Goal: Task Accomplishment & Management: Manage account settings

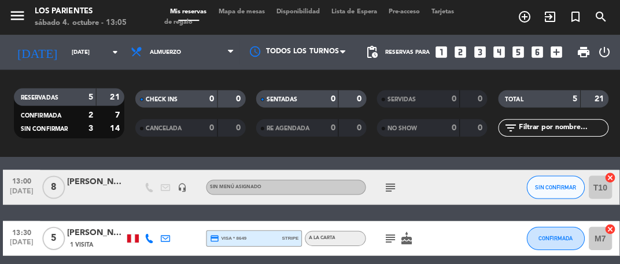
scroll to position [42, 0]
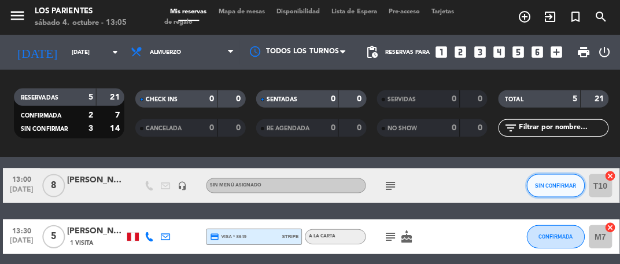
click at [561, 190] on button "SIN CONFIRMAR" at bounding box center [553, 184] width 58 height 23
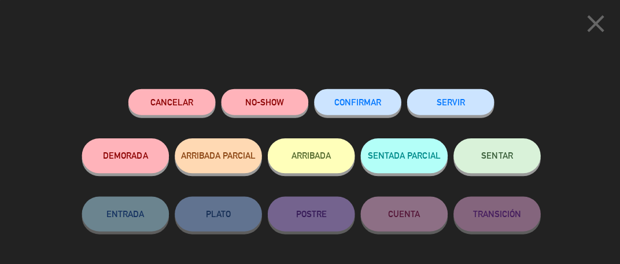
click at [500, 160] on span "SENTAR" at bounding box center [494, 155] width 31 height 10
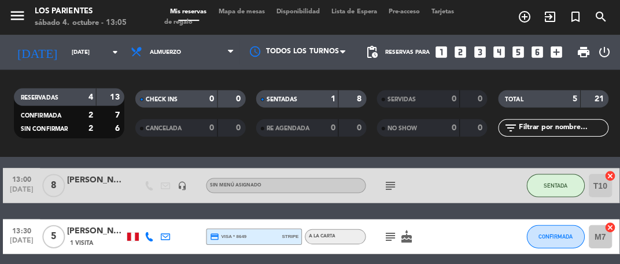
click at [480, 56] on icon "looks_3" at bounding box center [477, 52] width 15 height 15
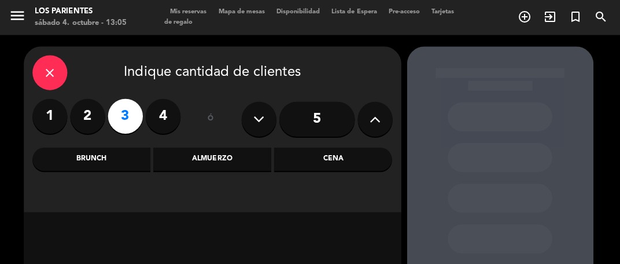
click at [44, 74] on icon "close" at bounding box center [50, 72] width 14 height 14
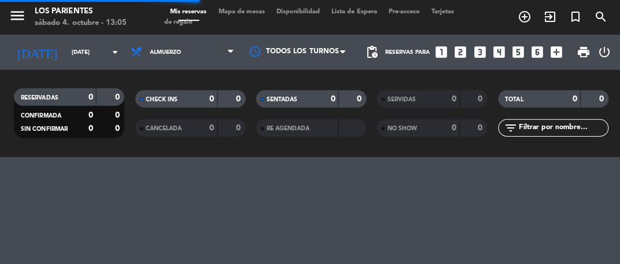
click at [250, 10] on span "Mapa de mesas" at bounding box center [241, 12] width 58 height 6
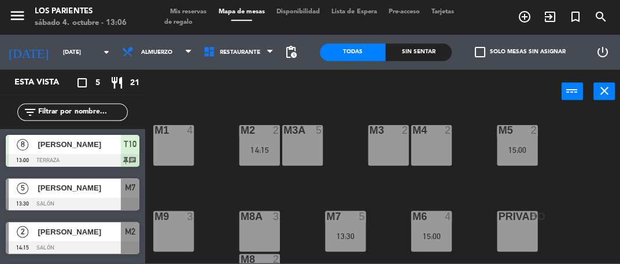
scroll to position [1, 0]
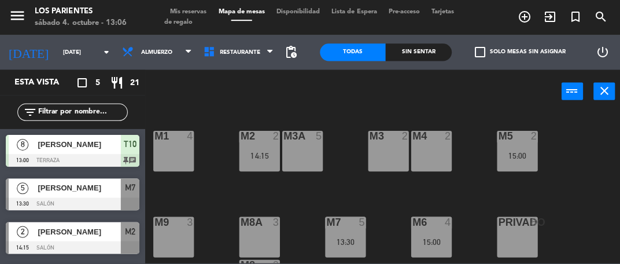
click at [445, 169] on div "M4 2" at bounding box center [429, 150] width 40 height 40
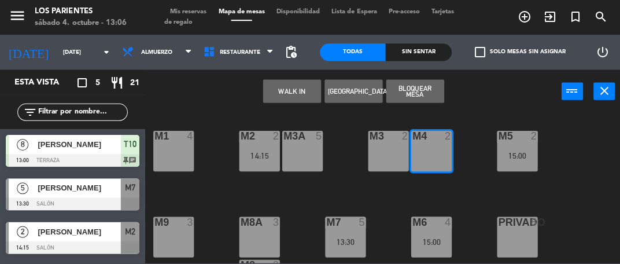
click at [298, 82] on button "WALK IN" at bounding box center [291, 90] width 58 height 23
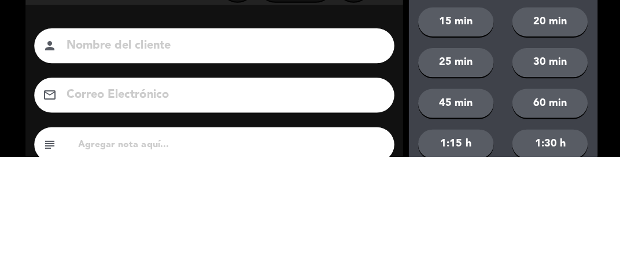
scroll to position [0, 0]
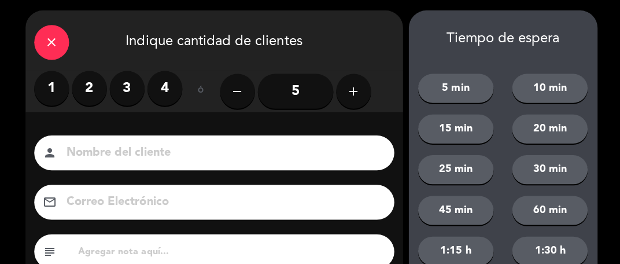
click at [125, 99] on label "3" at bounding box center [126, 89] width 35 height 35
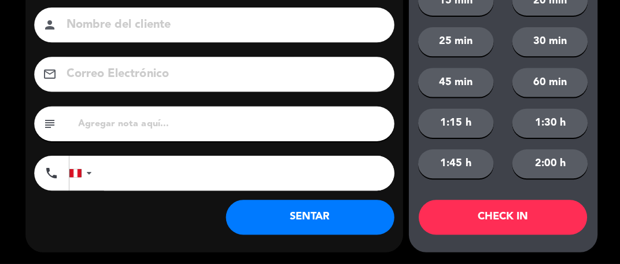
click at [318, 219] on button "SENTAR" at bounding box center [309, 217] width 168 height 35
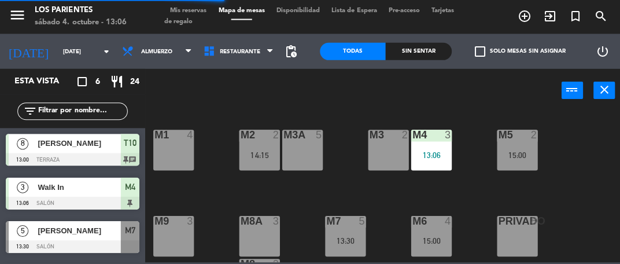
click at [198, 13] on span "Mis reservas" at bounding box center [188, 12] width 48 height 6
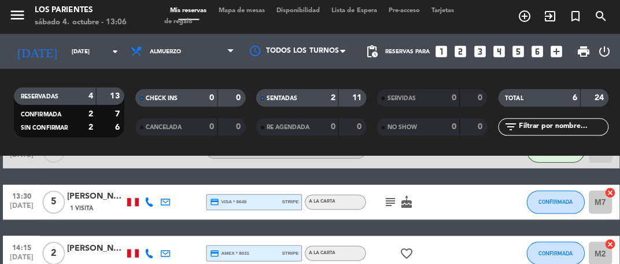
scroll to position [143, 0]
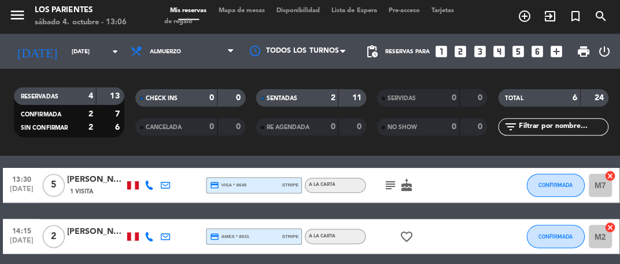
click at [389, 184] on icon "subject" at bounding box center [389, 186] width 14 height 14
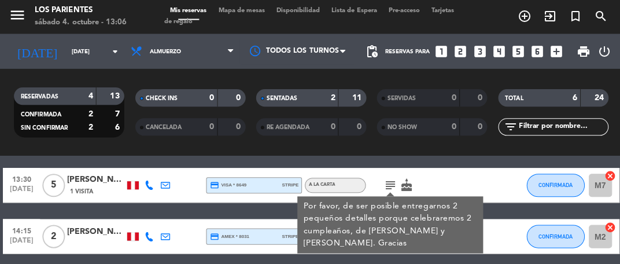
click at [391, 180] on icon "subject" at bounding box center [389, 186] width 14 height 14
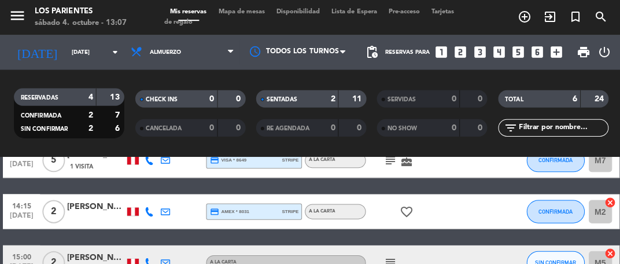
scroll to position [168, 0]
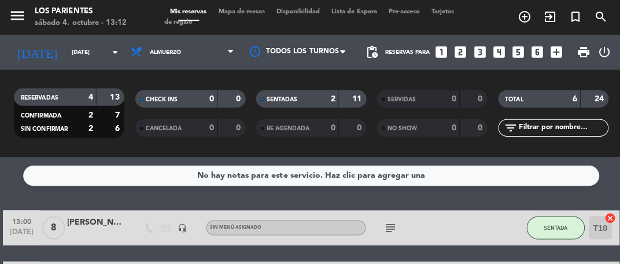
click at [242, 12] on span "Mapa de mesas" at bounding box center [241, 12] width 58 height 6
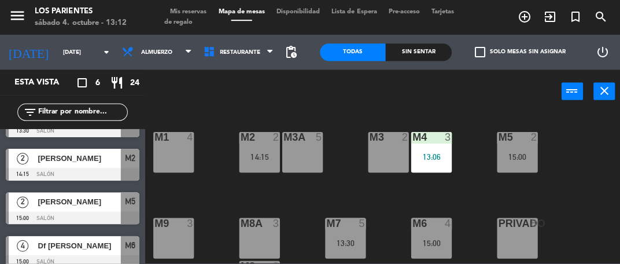
scroll to position [125, 0]
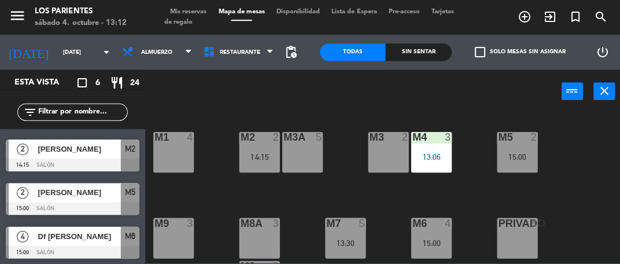
click at [179, 155] on div "M1 4" at bounding box center [173, 151] width 40 height 40
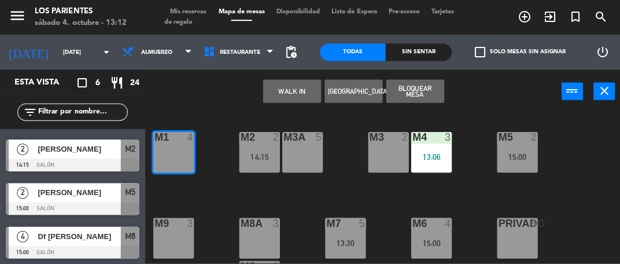
click at [278, 91] on button "WALK IN" at bounding box center [291, 90] width 58 height 23
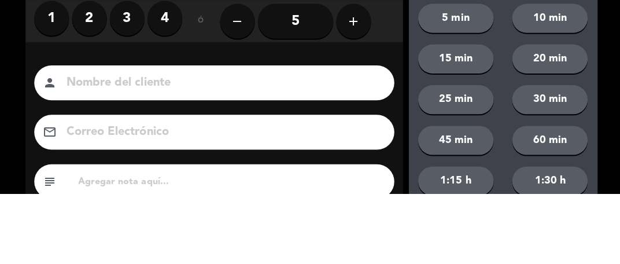
click at [83, 103] on label "2" at bounding box center [89, 89] width 35 height 35
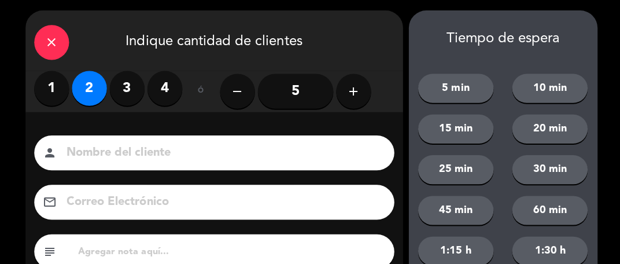
scroll to position [127, 0]
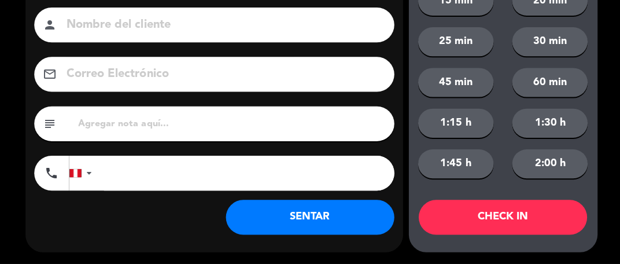
click at [258, 219] on button "SENTAR" at bounding box center [309, 217] width 168 height 35
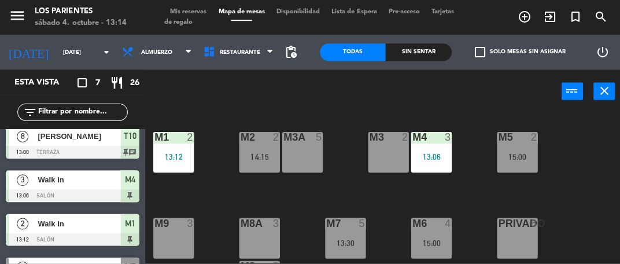
scroll to position [0, 0]
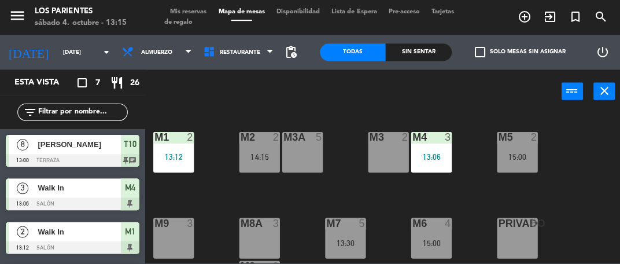
click at [382, 156] on div "M3 2" at bounding box center [387, 151] width 40 height 40
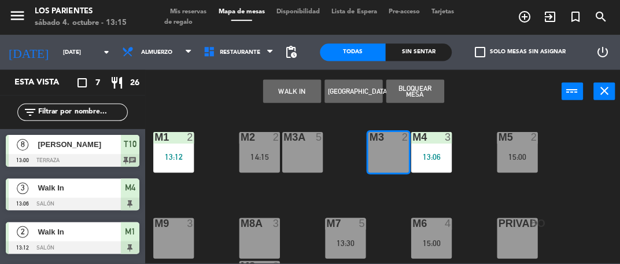
click at [288, 91] on button "WALK IN" at bounding box center [291, 90] width 58 height 23
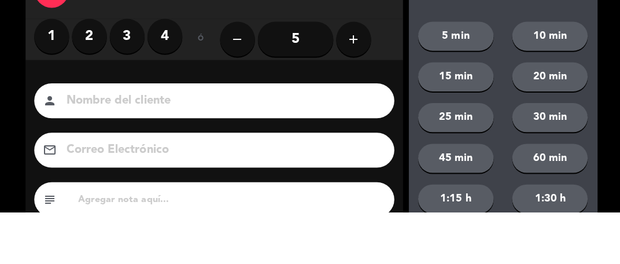
click at [87, 92] on label "2" at bounding box center [89, 89] width 35 height 35
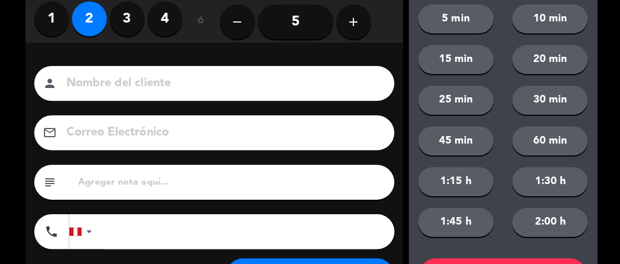
scroll to position [127, 0]
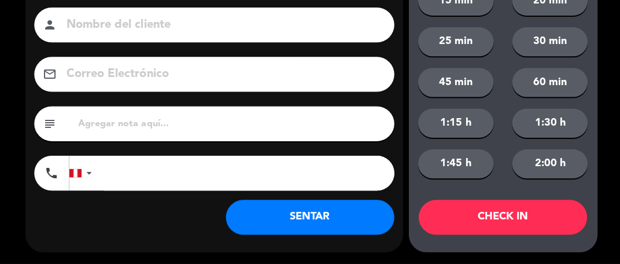
click at [257, 224] on button "SENTAR" at bounding box center [309, 217] width 168 height 35
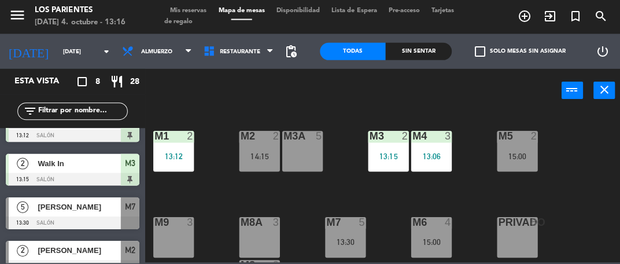
scroll to position [113, 0]
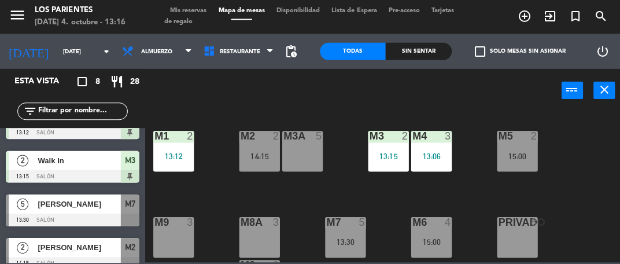
click at [53, 219] on div at bounding box center [72, 219] width 133 height 13
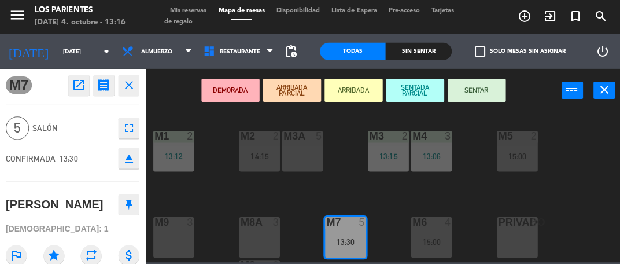
click at [468, 88] on button "SENTAR" at bounding box center [475, 90] width 58 height 23
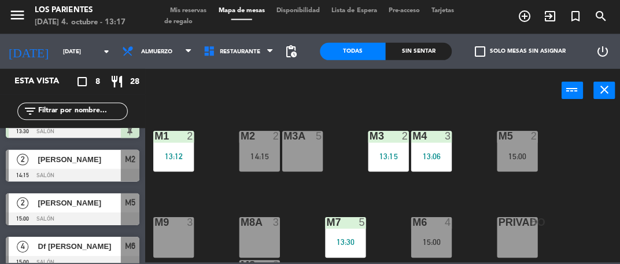
scroll to position [213, 0]
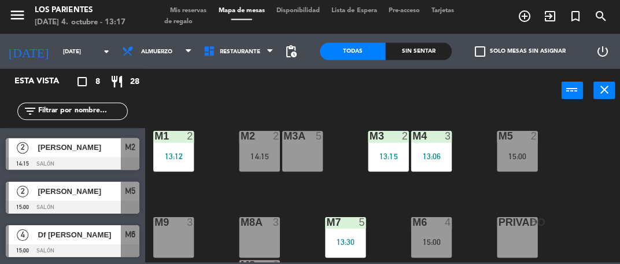
click at [195, 217] on div "3" at bounding box center [192, 222] width 19 height 10
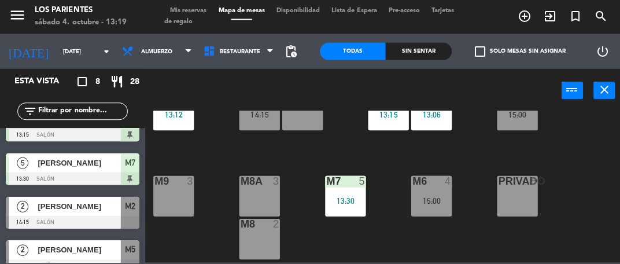
scroll to position [40, 0]
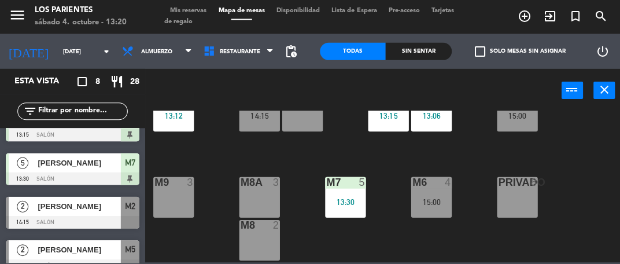
click at [255, 194] on div "M8A 3" at bounding box center [258, 197] width 40 height 40
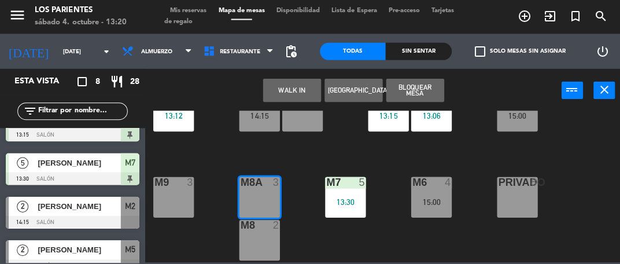
click at [349, 95] on button "[GEOGRAPHIC_DATA]" at bounding box center [352, 90] width 58 height 23
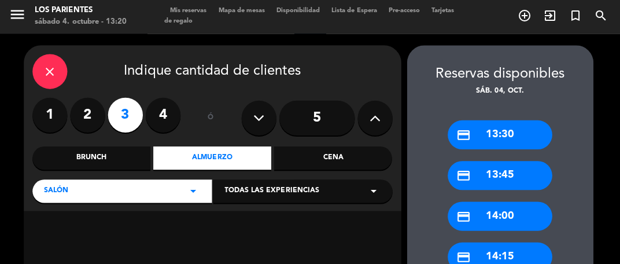
click at [162, 113] on label "4" at bounding box center [162, 115] width 35 height 35
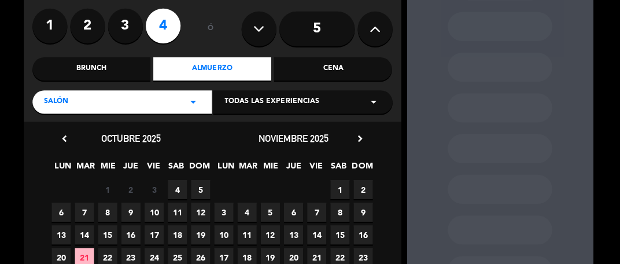
scroll to position [97, 0]
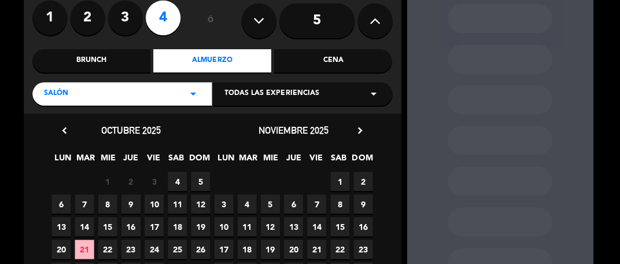
click at [175, 180] on span "4" at bounding box center [176, 181] width 19 height 19
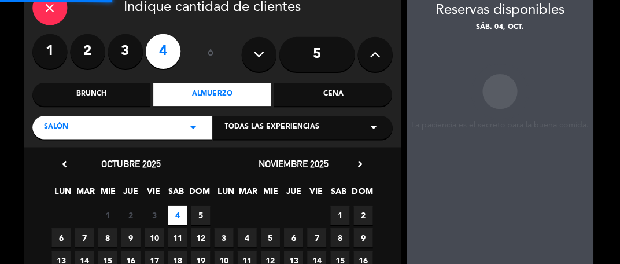
scroll to position [46, 0]
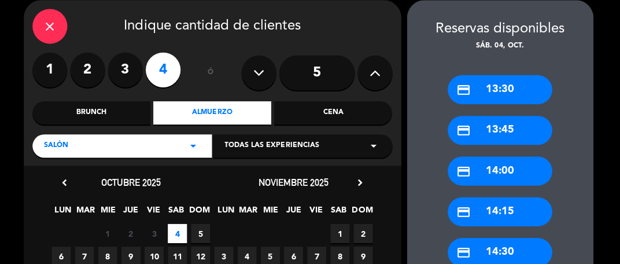
click at [489, 166] on div "credit_card 14:00" at bounding box center [498, 170] width 104 height 29
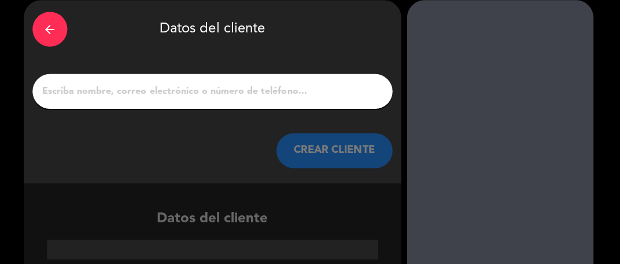
click at [101, 85] on input "1" at bounding box center [211, 91] width 341 height 16
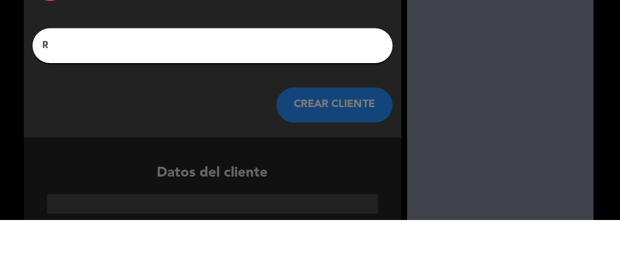
scroll to position [28, 0]
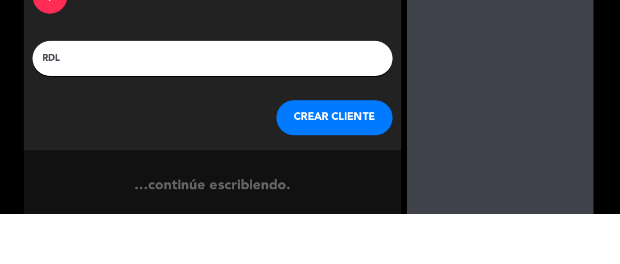
type input "RDLP"
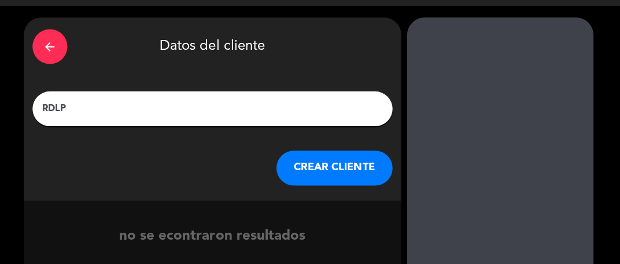
click at [313, 178] on button "CREAR CLIENTE" at bounding box center [333, 168] width 116 height 35
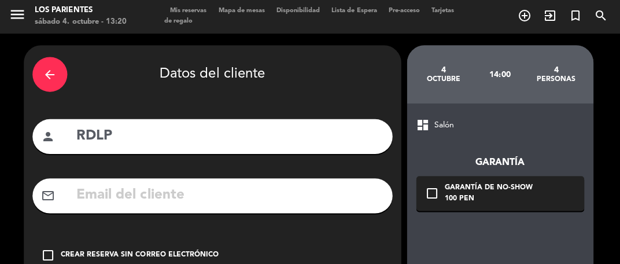
click at [53, 256] on icon "check_box_outline_blank" at bounding box center [48, 255] width 14 height 14
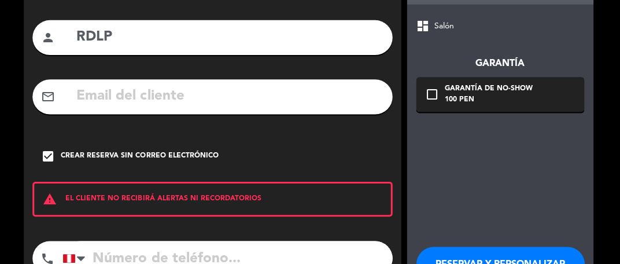
scroll to position [127, 0]
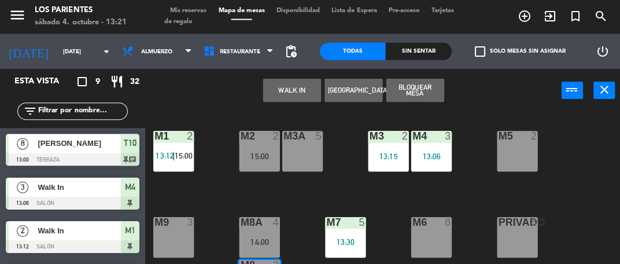
click at [417, 100] on button "Bloquear Mesa" at bounding box center [413, 90] width 58 height 23
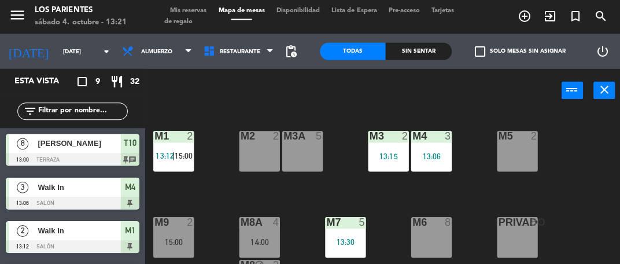
scroll to position [55, 0]
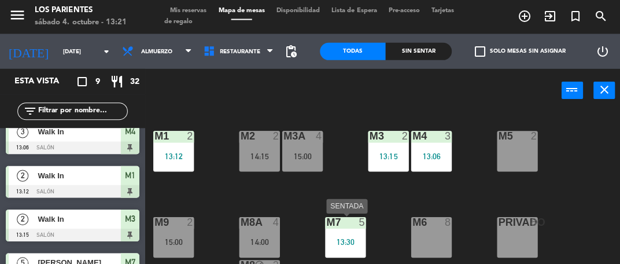
click at [309, 154] on div "15:00" at bounding box center [301, 156] width 40 height 8
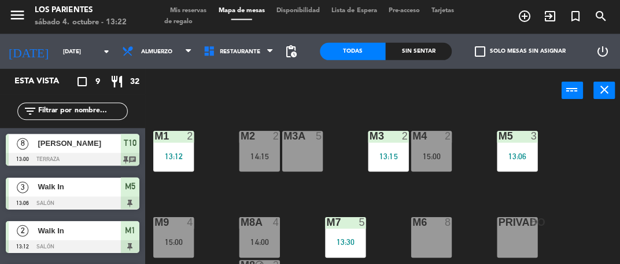
scroll to position [98, 0]
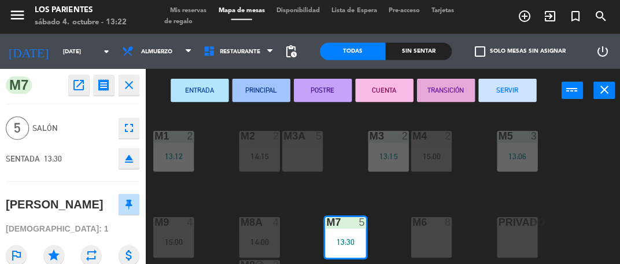
click at [236, 204] on div "M1 2 13:12 M2 2 14:15 M3 2 13:15 M4 2 15:00 M3A 5 M5 3 13:06 M8A 4 14:00 M9 4 1…" at bounding box center [385, 214] width 469 height 206
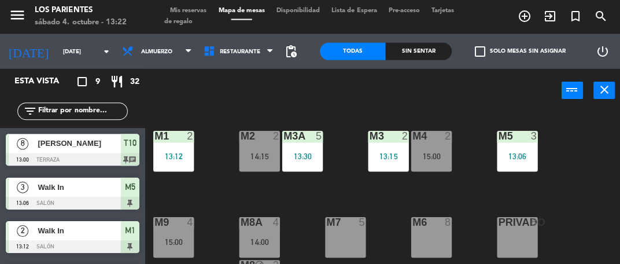
scroll to position [0, 0]
click at [257, 154] on div "14:15" at bounding box center [258, 156] width 40 height 8
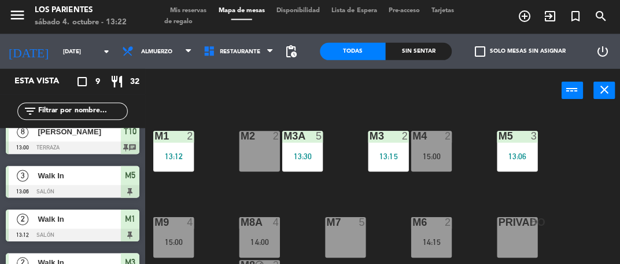
click at [257, 149] on div "M2 2" at bounding box center [258, 151] width 40 height 40
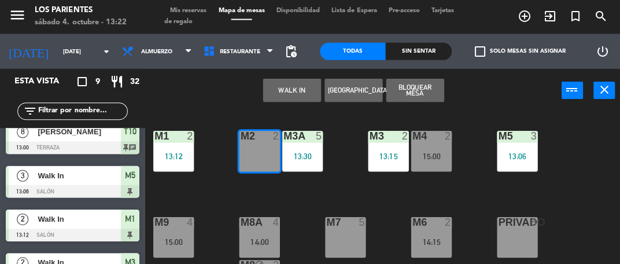
click at [418, 90] on button "Bloquear Mesa" at bounding box center [413, 90] width 58 height 23
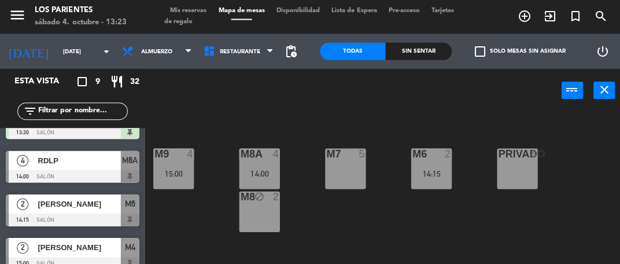
scroll to position [66, 0]
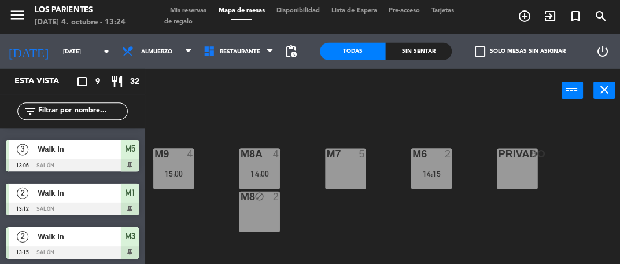
scroll to position [0, 0]
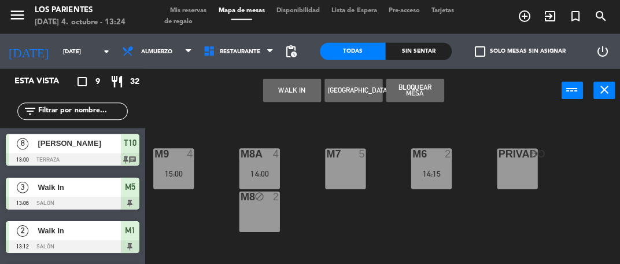
click at [347, 94] on button "[GEOGRAPHIC_DATA]" at bounding box center [352, 90] width 58 height 23
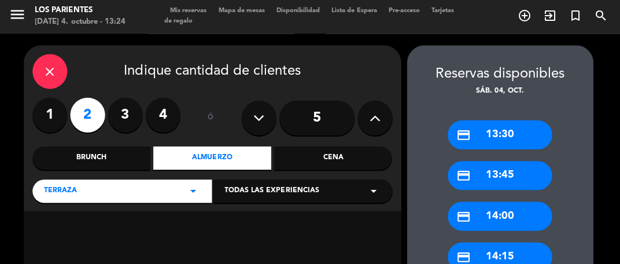
click at [127, 113] on label "3" at bounding box center [125, 115] width 35 height 35
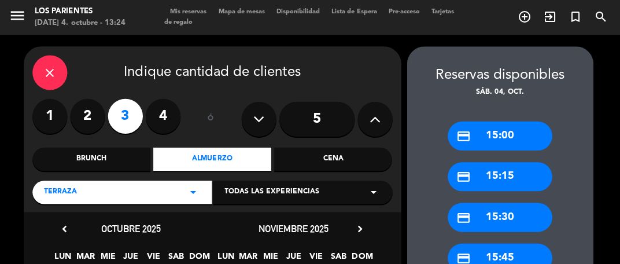
click at [498, 137] on div "credit_card 15:00" at bounding box center [498, 135] width 104 height 29
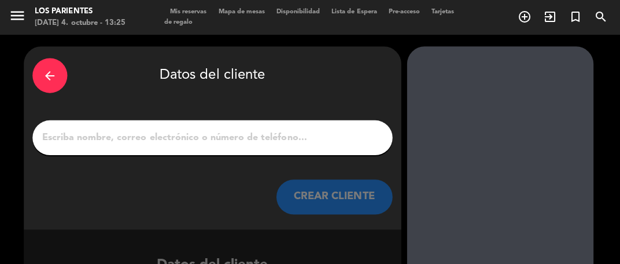
click at [99, 141] on input "1" at bounding box center [211, 137] width 341 height 16
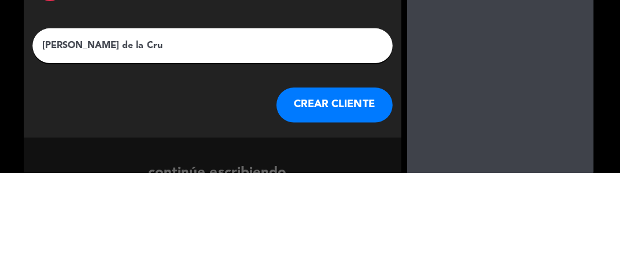
type input "[PERSON_NAME] de la [PERSON_NAME]"
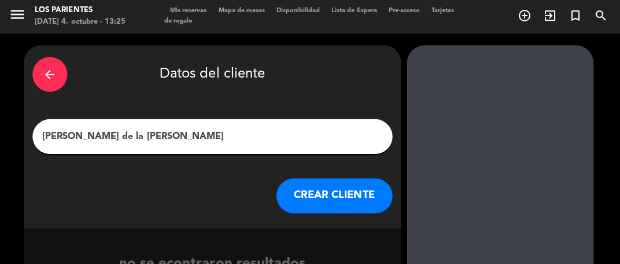
click at [319, 194] on button "CREAR CLIENTE" at bounding box center [333, 196] width 116 height 35
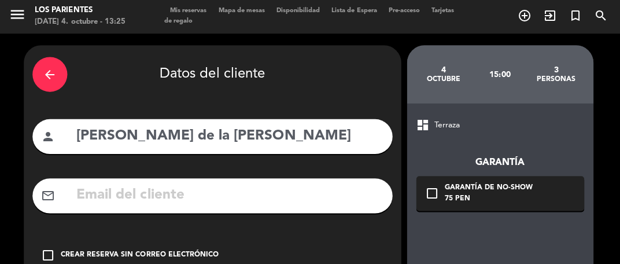
scroll to position [83, 0]
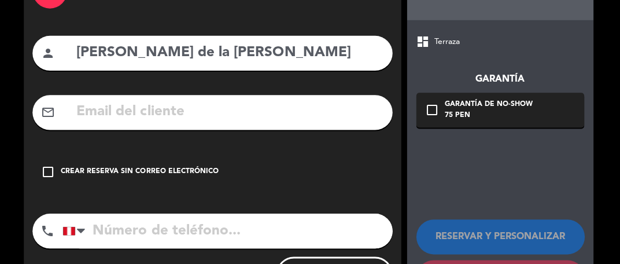
click at [53, 176] on icon "check_box_outline_blank" at bounding box center [48, 172] width 14 height 14
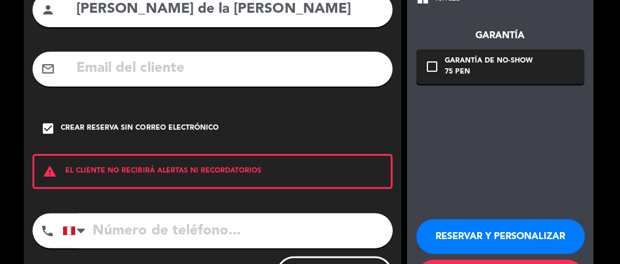
scroll to position [0, 0]
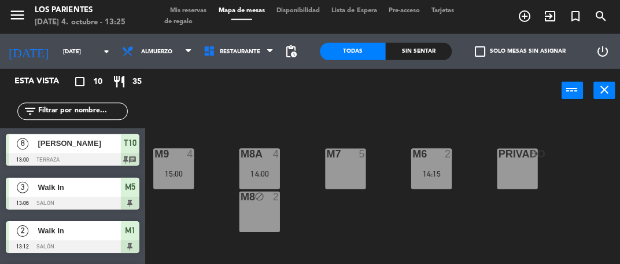
scroll to position [27, 0]
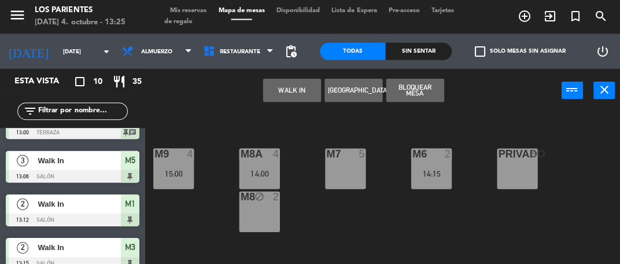
click at [420, 95] on button "Bloquear Mesa" at bounding box center [413, 90] width 58 height 23
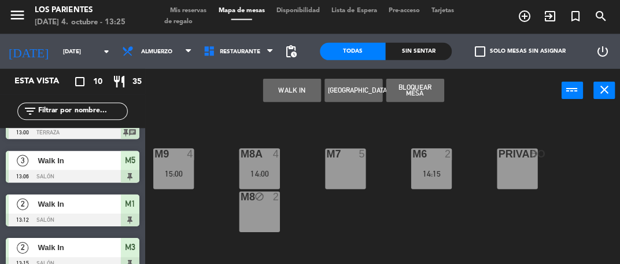
click at [296, 90] on button "WALK IN" at bounding box center [291, 90] width 58 height 23
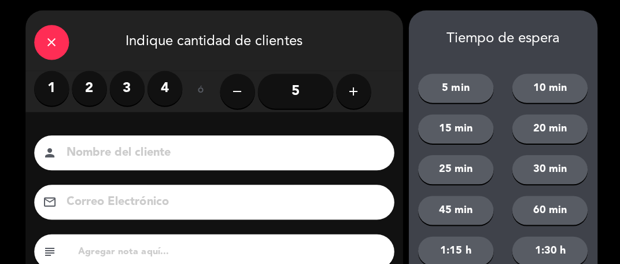
scroll to position [40, 0]
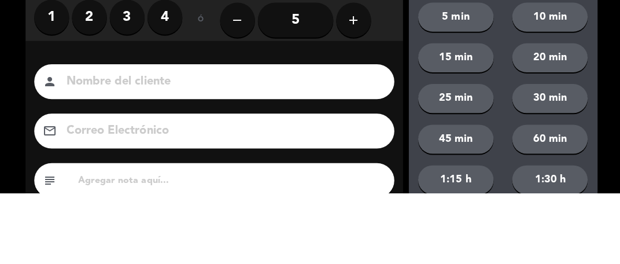
click at [83, 93] on label "2" at bounding box center [89, 89] width 35 height 35
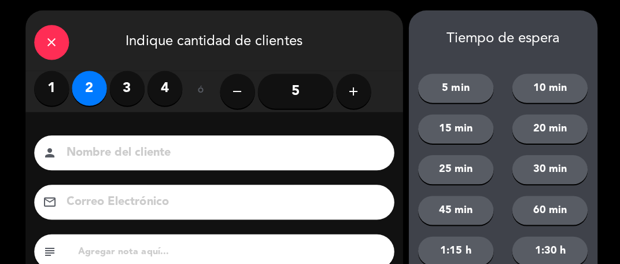
scroll to position [127, 0]
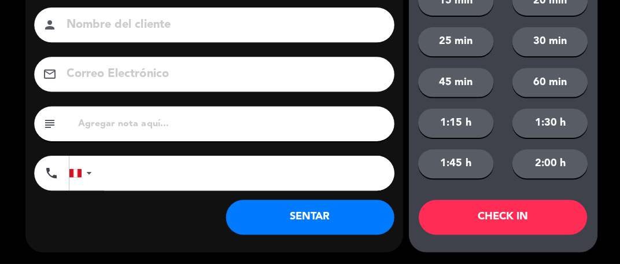
click at [269, 233] on button "SENTAR" at bounding box center [309, 217] width 168 height 35
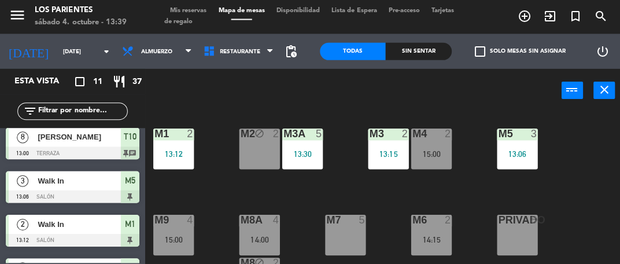
scroll to position [0, 0]
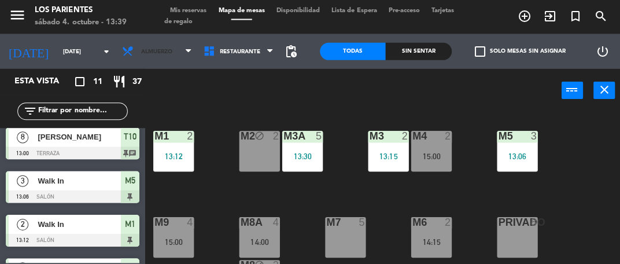
click at [162, 50] on span "Almuerzo" at bounding box center [155, 52] width 31 height 6
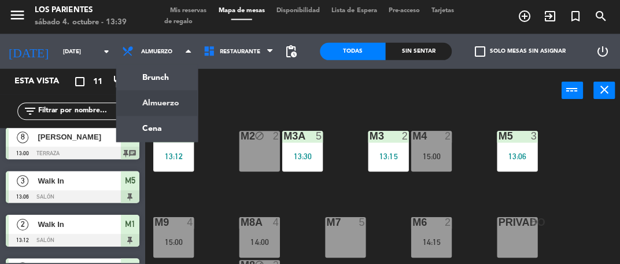
click at [138, 130] on ng-component "menu Los Parientes [DATE] 4. octubre - 13:39 Mis reservas Mapa de mesas Disponi…" at bounding box center [310, 158] width 620 height 317
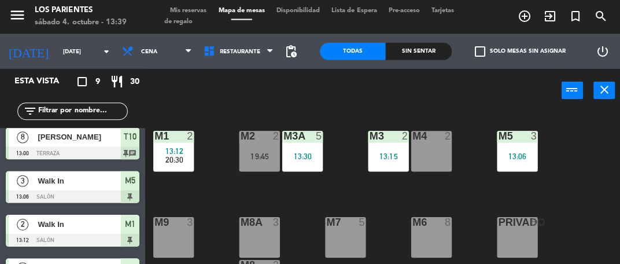
click at [406, 53] on div "Sin sentar" at bounding box center [416, 51] width 65 height 17
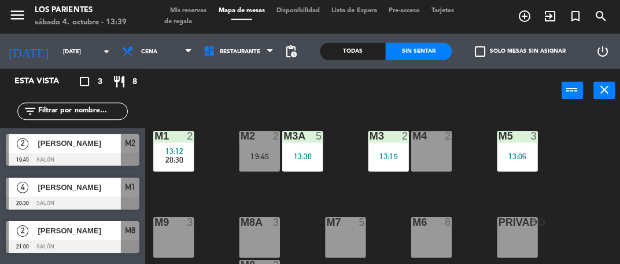
scroll to position [42, 0]
click at [155, 51] on span "Cena" at bounding box center [157, 51] width 82 height 25
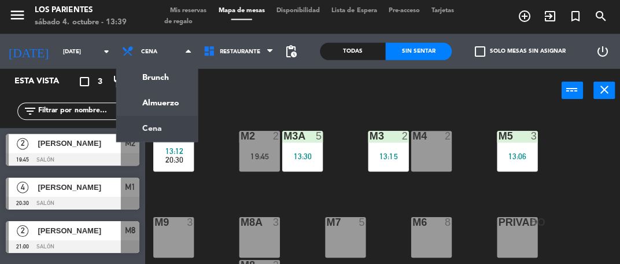
click at [141, 111] on ng-component "menu Los Parientes [DATE] 4. octubre - 13:39 Mis reservas Mapa de mesas Disponi…" at bounding box center [310, 158] width 620 height 317
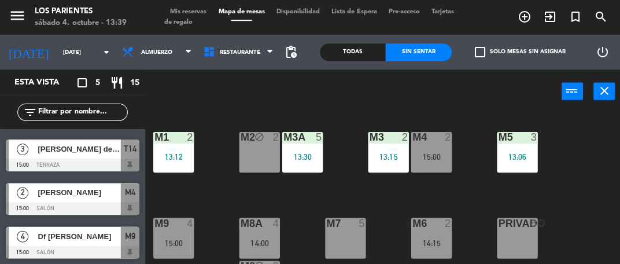
scroll to position [0, 0]
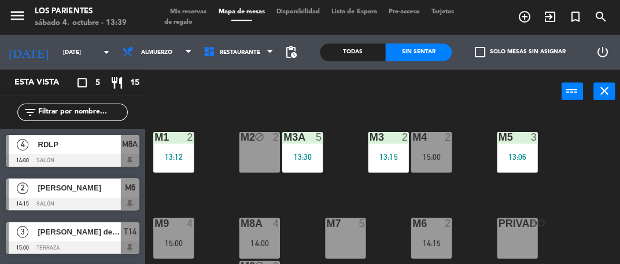
click at [347, 58] on div "Todas" at bounding box center [351, 51] width 65 height 17
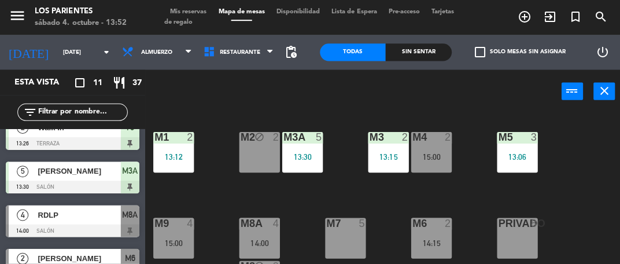
scroll to position [199, 0]
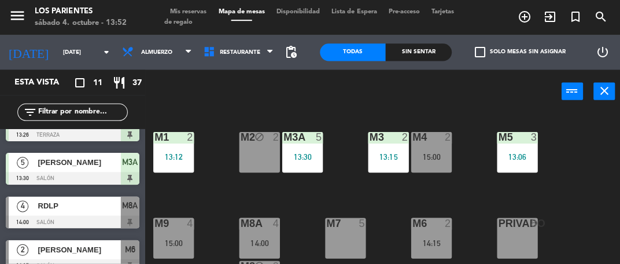
click at [65, 158] on span "[PERSON_NAME]" at bounding box center [79, 162] width 83 height 12
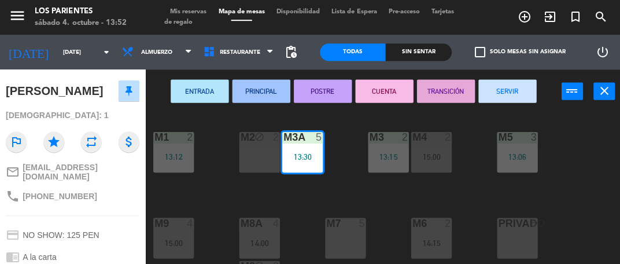
scroll to position [0, 0]
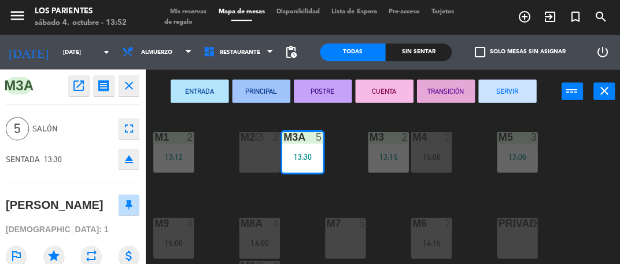
click at [128, 91] on icon "close" at bounding box center [128, 86] width 14 height 14
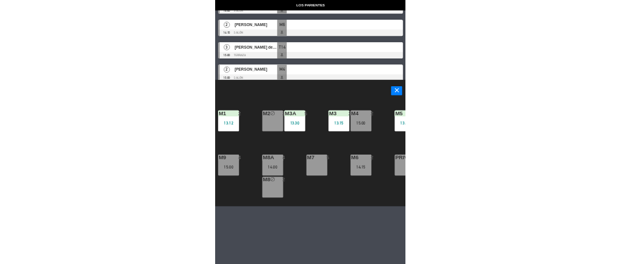
scroll to position [291, 0]
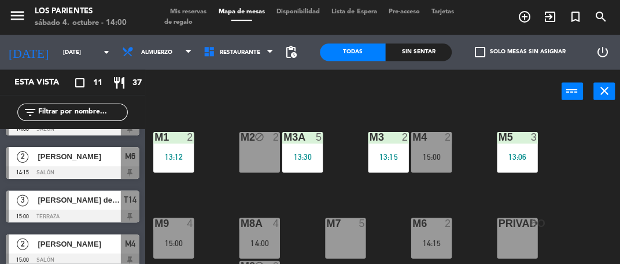
click at [77, 209] on div at bounding box center [72, 215] width 133 height 13
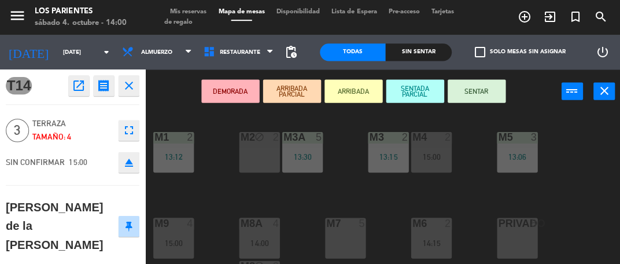
click at [483, 95] on button "SENTAR" at bounding box center [475, 90] width 58 height 23
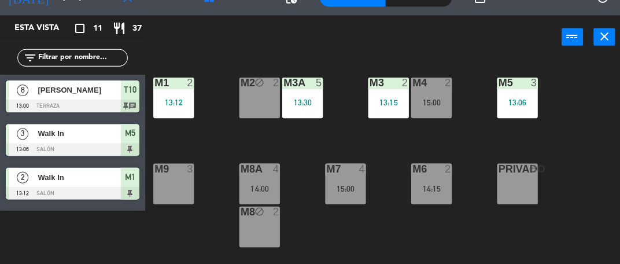
scroll to position [128, 0]
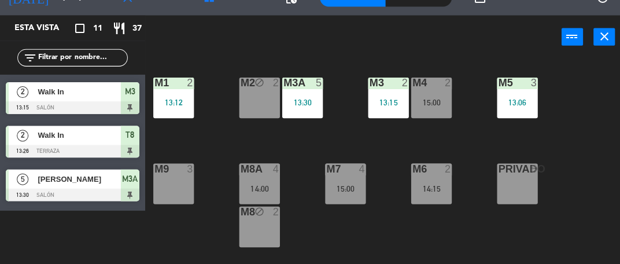
click at [175, 186] on div "M9 3" at bounding box center [173, 184] width 40 height 40
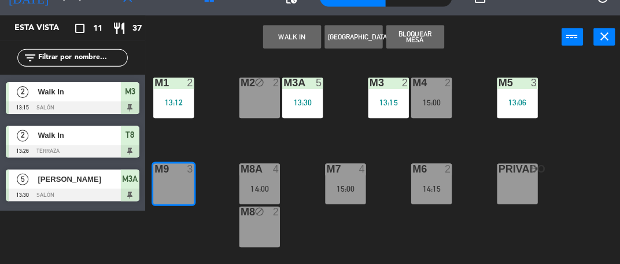
click at [287, 36] on button "WALK IN" at bounding box center [291, 37] width 58 height 23
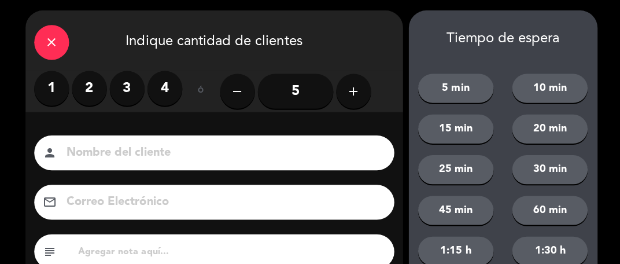
scroll to position [0, 0]
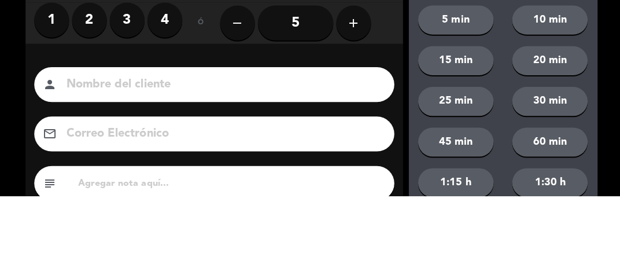
click at [82, 94] on label "2" at bounding box center [89, 89] width 35 height 35
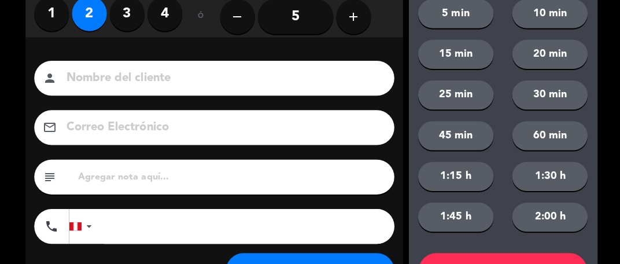
scroll to position [127, 0]
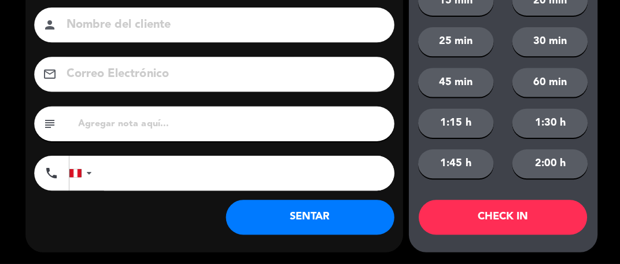
click at [288, 231] on button "SENTAR" at bounding box center [309, 217] width 168 height 35
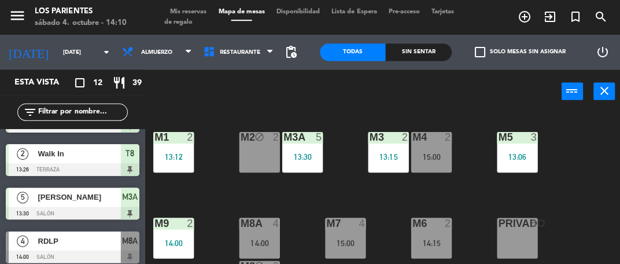
scroll to position [164, 0]
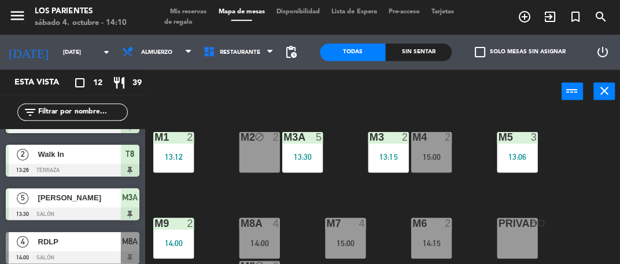
click at [386, 162] on div "M3 2 13:15" at bounding box center [387, 151] width 40 height 40
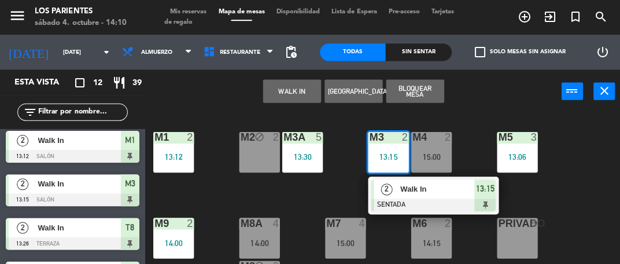
scroll to position [91, 0]
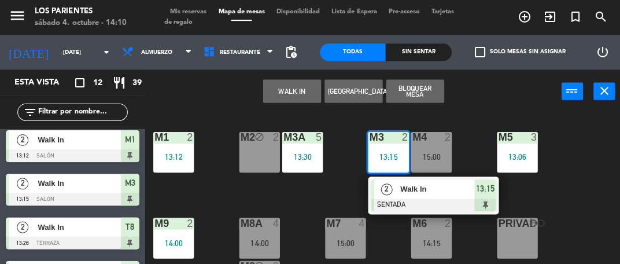
click at [77, 202] on div at bounding box center [72, 198] width 133 height 13
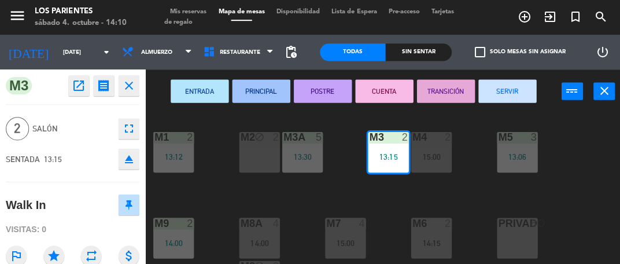
click at [513, 99] on button "SERVIR" at bounding box center [505, 90] width 58 height 23
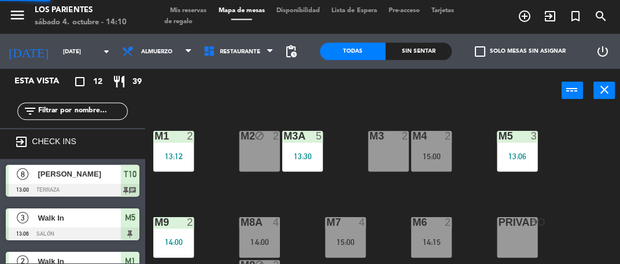
scroll to position [53, 0]
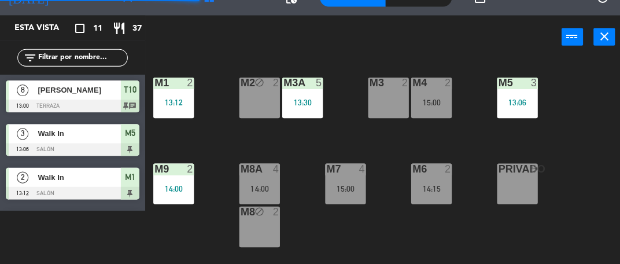
click at [389, 102] on div "M3 2" at bounding box center [387, 98] width 40 height 40
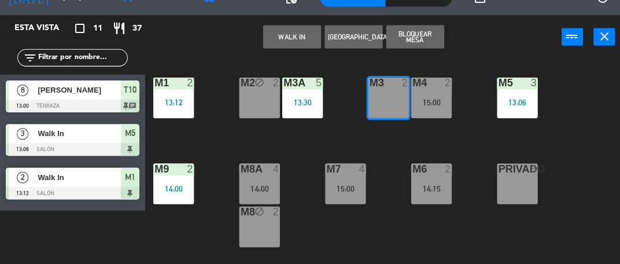
click at [283, 42] on button "WALK IN" at bounding box center [291, 37] width 58 height 23
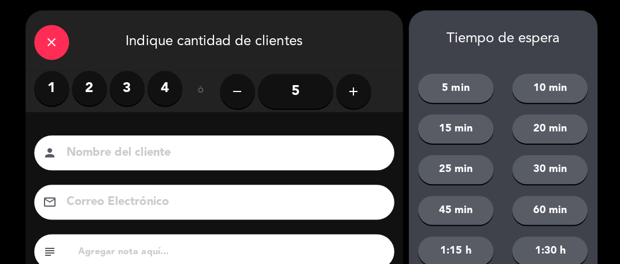
scroll to position [0, 0]
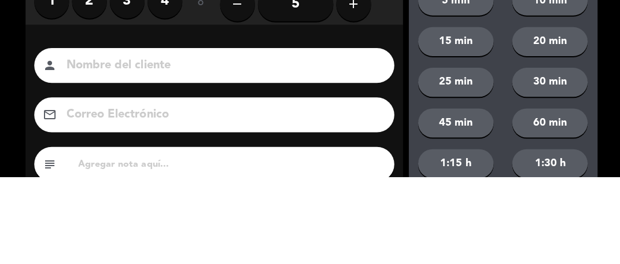
click at [89, 103] on label "2" at bounding box center [89, 89] width 35 height 35
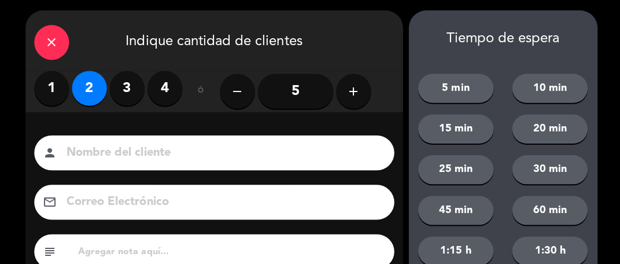
scroll to position [127, 0]
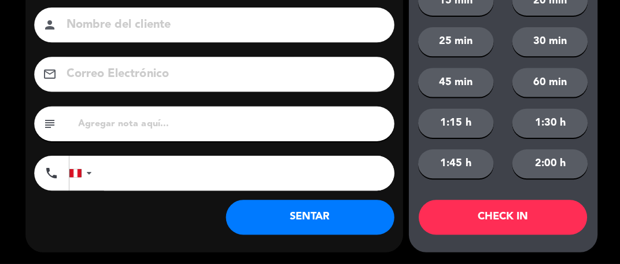
click at [270, 231] on button "SENTAR" at bounding box center [309, 217] width 168 height 35
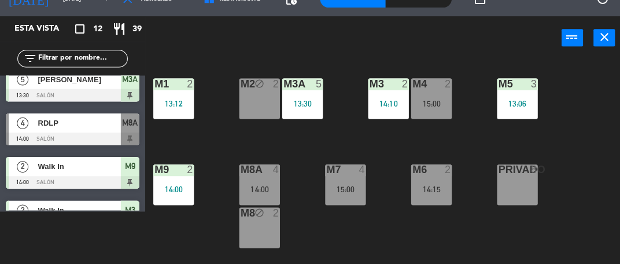
scroll to position [185, 0]
click at [88, 130] on div "RDLP" at bounding box center [78, 122] width 84 height 19
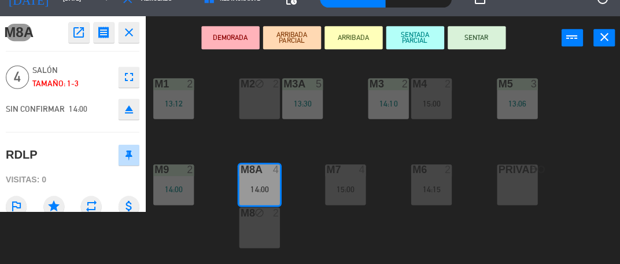
click at [474, 33] on button "SENTAR" at bounding box center [475, 37] width 58 height 23
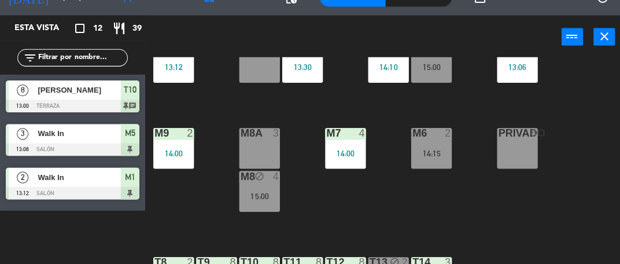
scroll to position [35, 0]
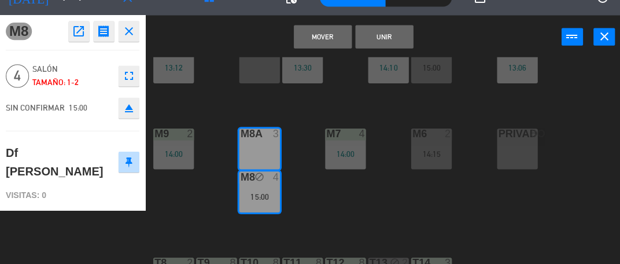
click at [132, 37] on icon "close" at bounding box center [128, 32] width 14 height 14
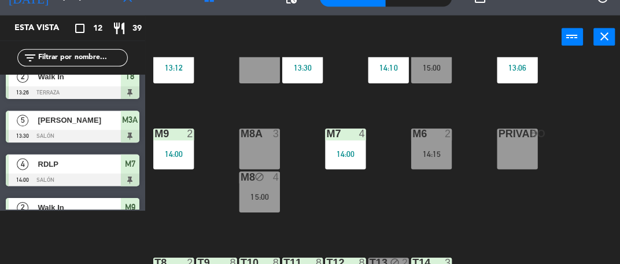
scroll to position [53, 0]
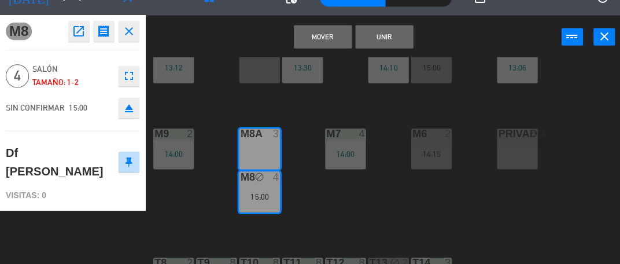
click at [319, 208] on div "M1 2 13:12 M2 block 2 M3 2 14:10 M4 2 15:00 M3A 5 13:30 M5 3 13:06 M8A 3 M9 2 1…" at bounding box center [385, 161] width 469 height 206
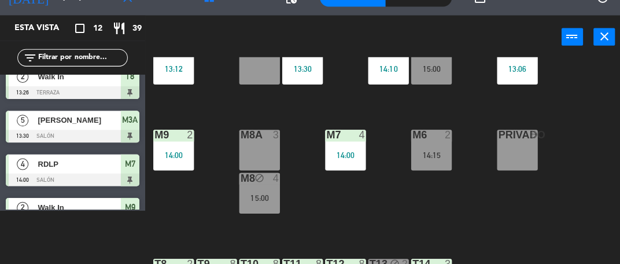
scroll to position [33, 0]
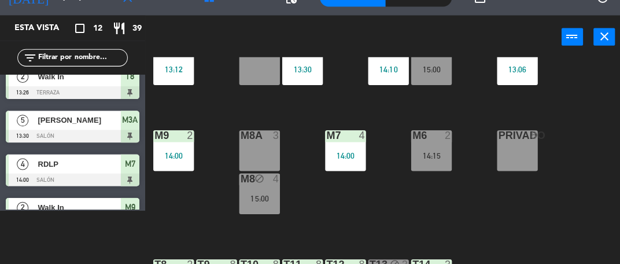
click at [256, 155] on div "M8A 3" at bounding box center [258, 151] width 40 height 40
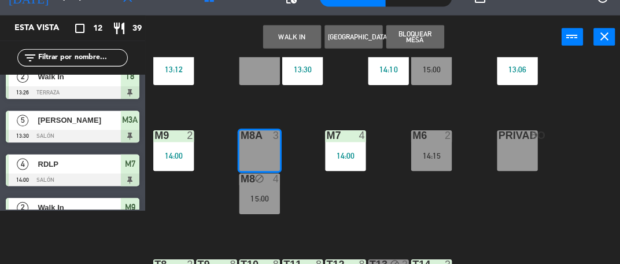
click at [411, 40] on button "Bloquear Mesa" at bounding box center [413, 37] width 58 height 23
click at [411, 40] on div "WALK IN [GEOGRAPHIC_DATA] Bloquear Mesa power_input close" at bounding box center [352, 38] width 415 height 44
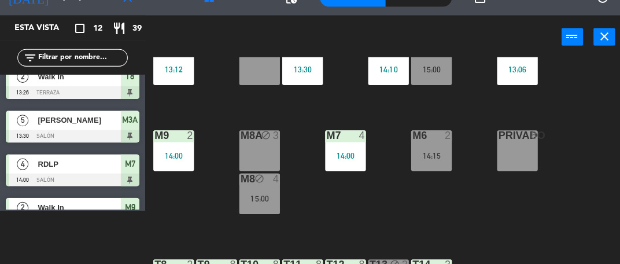
click at [253, 191] on div "M8 block 4 15:00" at bounding box center [258, 193] width 40 height 40
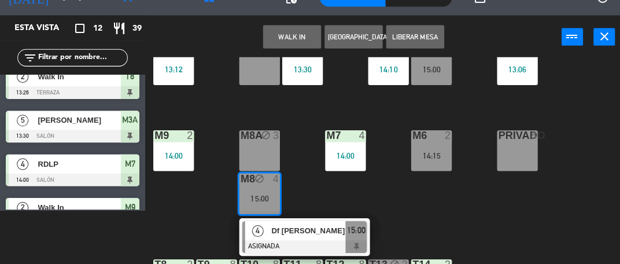
click at [418, 42] on button "Liberar Mesa" at bounding box center [413, 37] width 58 height 23
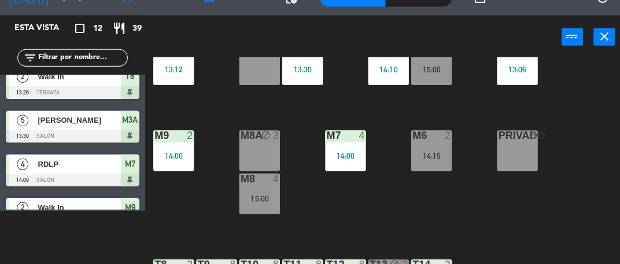
click at [256, 198] on div "15:00" at bounding box center [258, 198] width 40 height 8
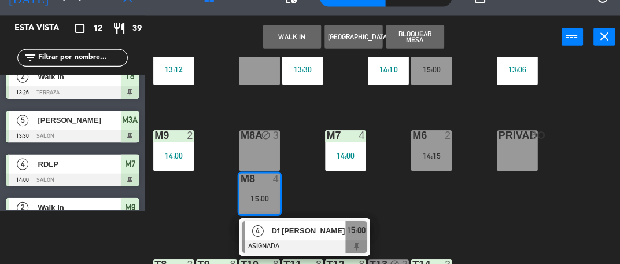
click at [202, 223] on div "M1 2 13:12 M2 block 2 M3 2 14:10 M4 2 15:00 M3A 5 13:30 M5 3 13:06 M8A block 3 …" at bounding box center [385, 161] width 469 height 206
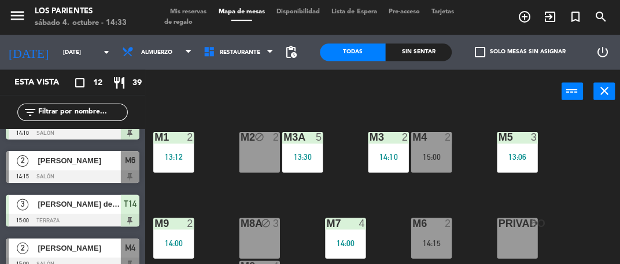
scroll to position [331, 0]
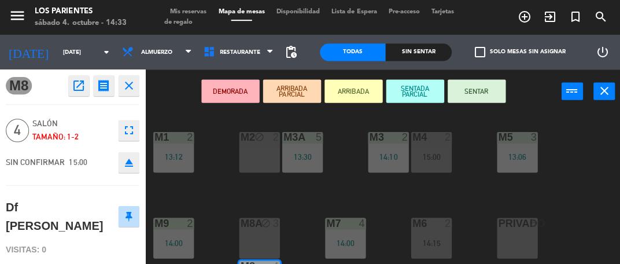
click at [476, 99] on button "SENTAR" at bounding box center [475, 90] width 58 height 23
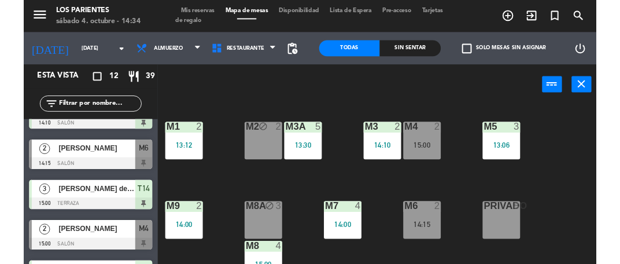
scroll to position [27, 0]
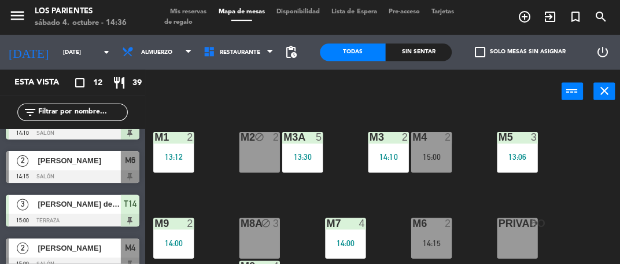
click at [65, 172] on div at bounding box center [72, 175] width 133 height 13
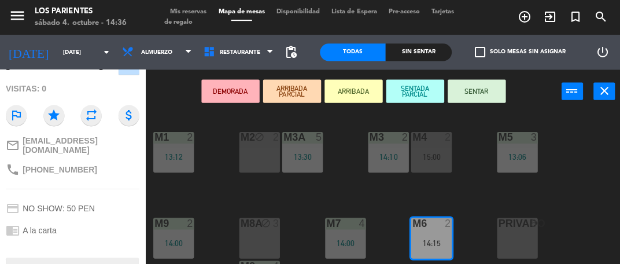
scroll to position [246, 0]
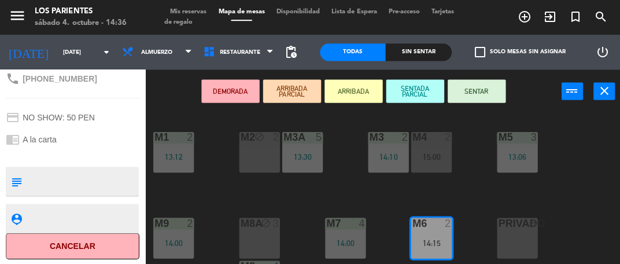
click at [169, 103] on div "DEMORADA ARRIBADA PARCIAL ARRIBADA SENTADA PARCIAL SENTAR power_input close" at bounding box center [352, 91] width 415 height 44
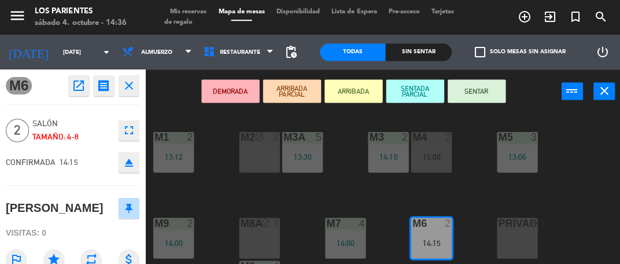
click at [126, 93] on button "close" at bounding box center [128, 85] width 21 height 21
click at [479, 88] on button "SENTAR" at bounding box center [475, 90] width 58 height 23
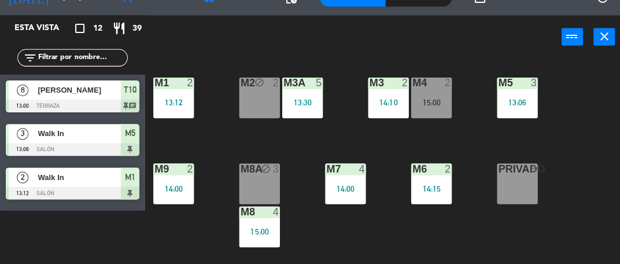
click at [78, 94] on span "[PERSON_NAME]" at bounding box center [79, 90] width 83 height 12
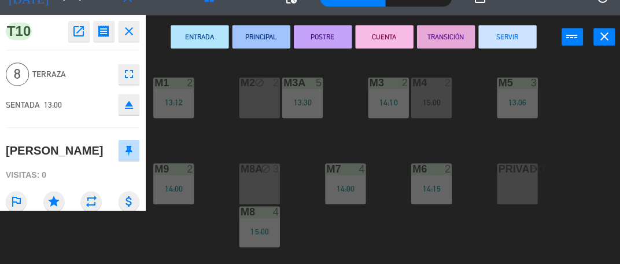
click at [127, 36] on icon "close" at bounding box center [128, 32] width 14 height 14
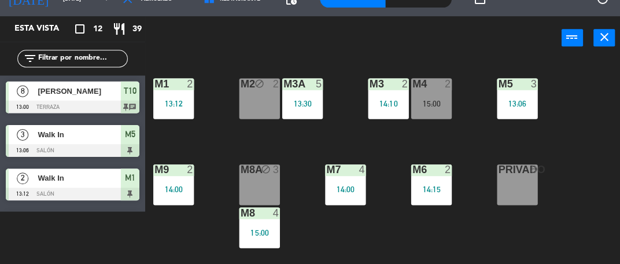
scroll to position [68, 0]
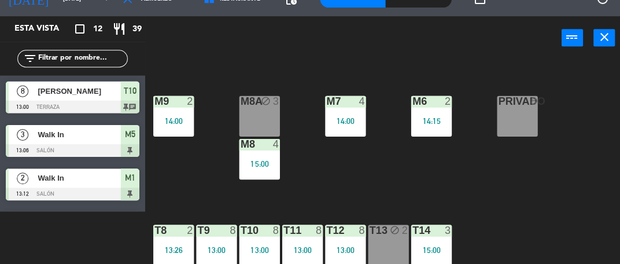
click at [167, 245] on div "13:26" at bounding box center [173, 249] width 40 height 8
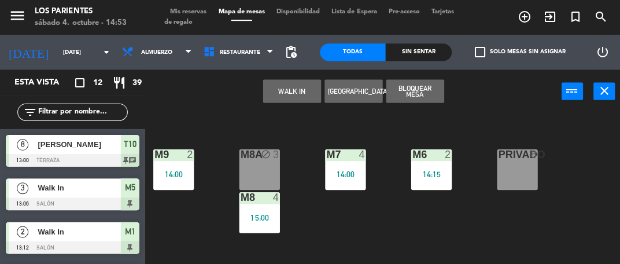
click at [65, 153] on div at bounding box center [72, 159] width 133 height 13
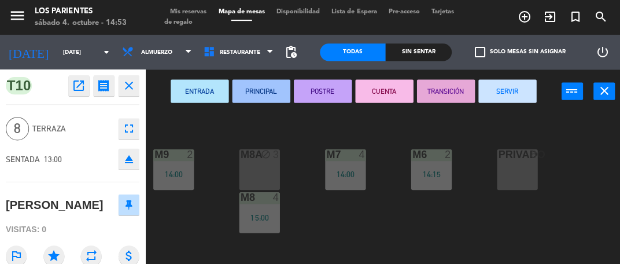
click at [504, 87] on button "SERVIR" at bounding box center [505, 90] width 58 height 23
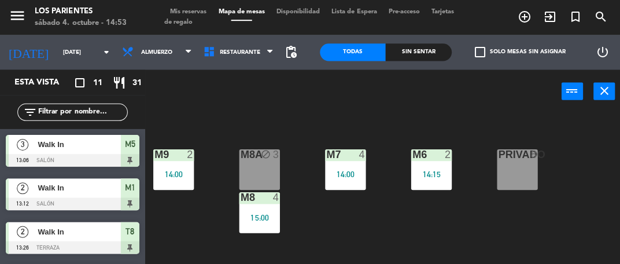
click at [75, 200] on div at bounding box center [72, 203] width 133 height 13
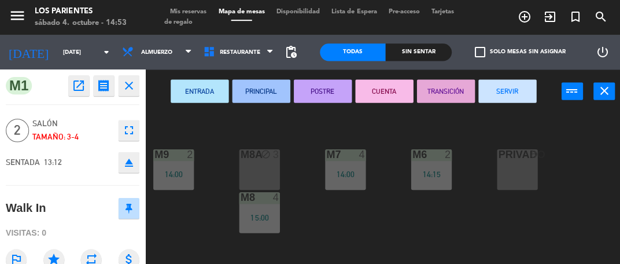
click at [513, 93] on button "SERVIR" at bounding box center [505, 90] width 58 height 23
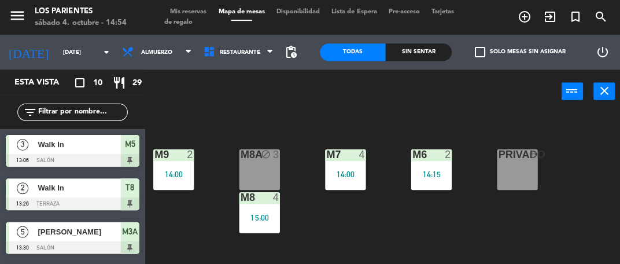
click at [78, 157] on div at bounding box center [72, 159] width 133 height 13
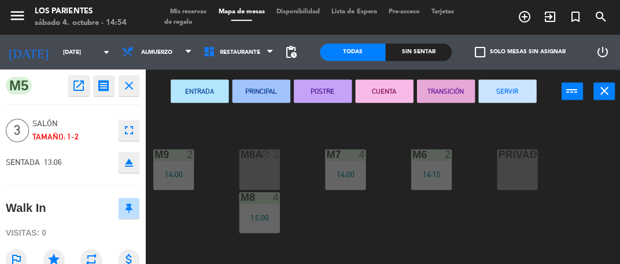
click at [506, 99] on button "SERVIR" at bounding box center [505, 90] width 58 height 23
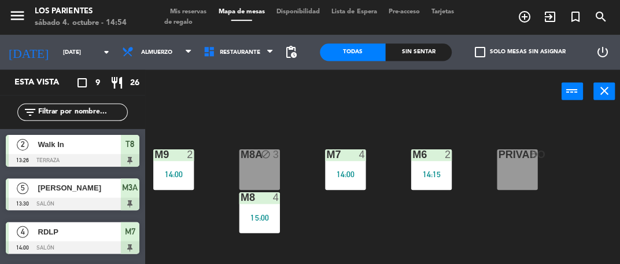
click at [60, 149] on span "Walk In" at bounding box center [79, 144] width 83 height 12
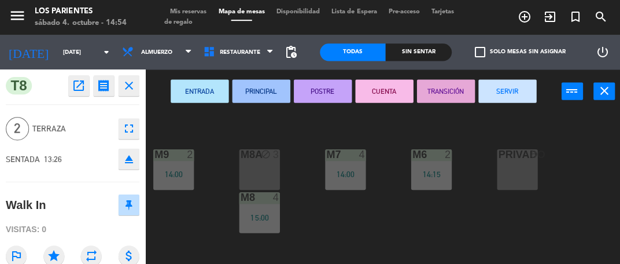
click at [507, 98] on button "SERVIR" at bounding box center [505, 90] width 58 height 23
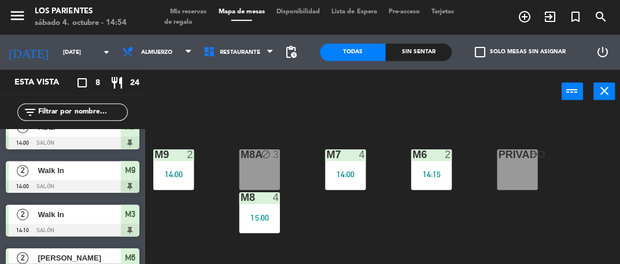
scroll to position [68, 0]
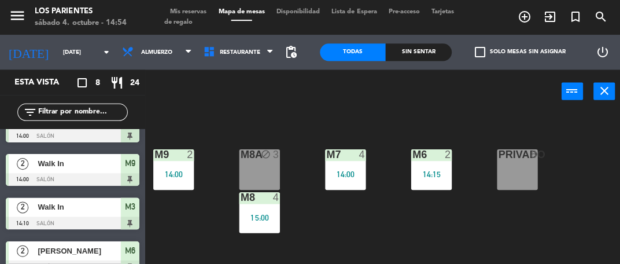
click at [56, 214] on div "Walk In" at bounding box center [78, 206] width 84 height 19
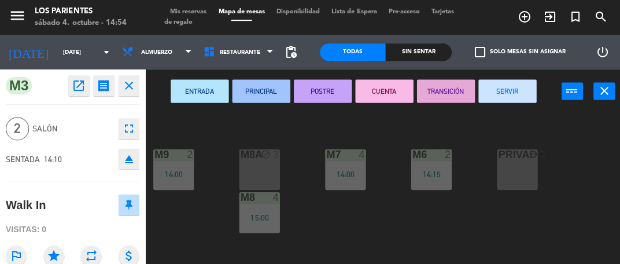
click at [530, 97] on button "SERVIR" at bounding box center [505, 90] width 58 height 23
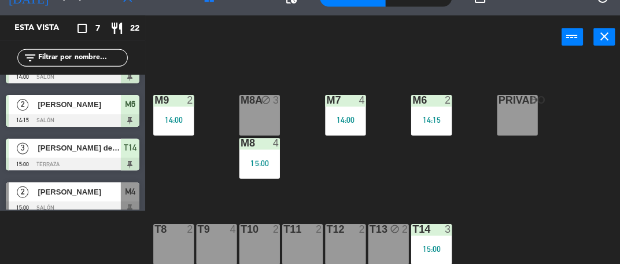
scroll to position [116, 0]
click at [49, 154] on div "[PERSON_NAME] de la [PERSON_NAME]" at bounding box center [78, 148] width 84 height 19
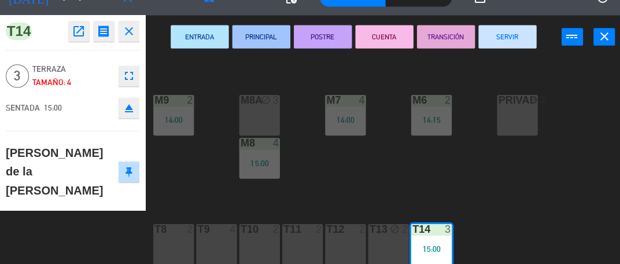
click at [505, 35] on button "SERVIR" at bounding box center [505, 37] width 58 height 23
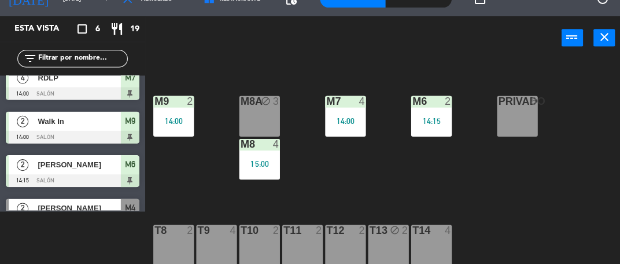
scroll to position [125, 0]
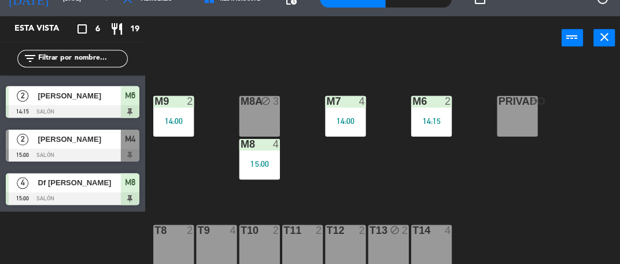
click at [74, 197] on div at bounding box center [72, 197] width 133 height 13
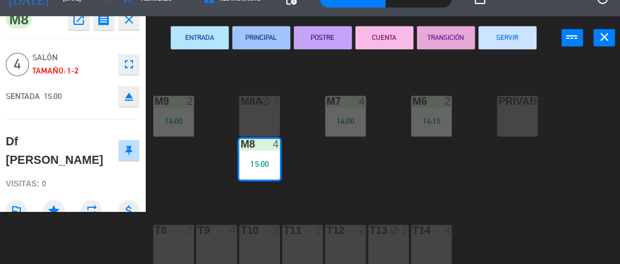
scroll to position [0, 0]
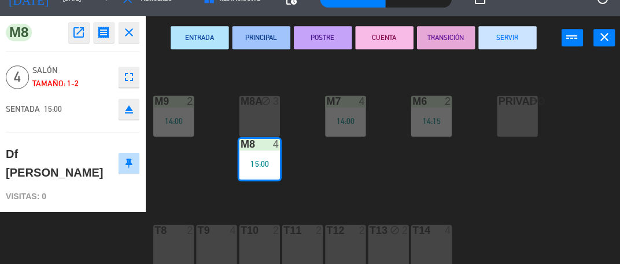
click at [505, 40] on button "SERVIR" at bounding box center [505, 37] width 58 height 23
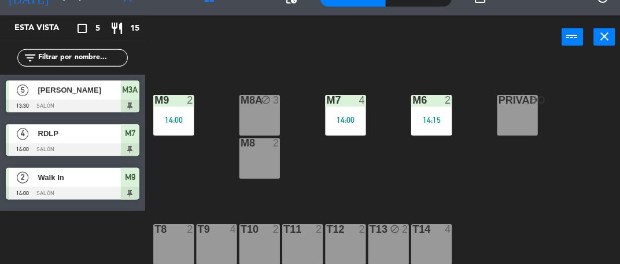
click at [56, 105] on div at bounding box center [72, 106] width 133 height 13
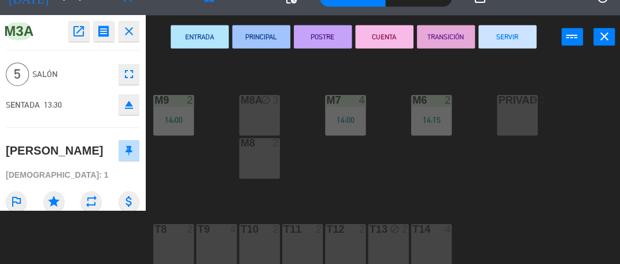
click at [495, 38] on button "SERVIR" at bounding box center [505, 37] width 58 height 23
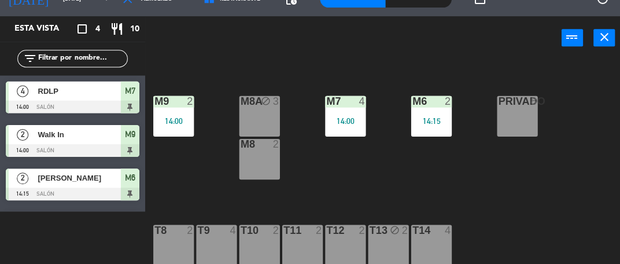
click at [61, 142] on div "Walk In" at bounding box center [78, 133] width 84 height 19
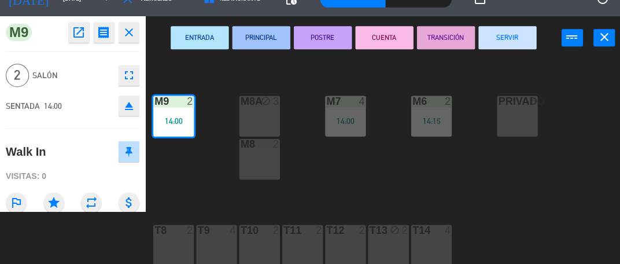
click at [513, 34] on button "SERVIR" at bounding box center [505, 37] width 58 height 23
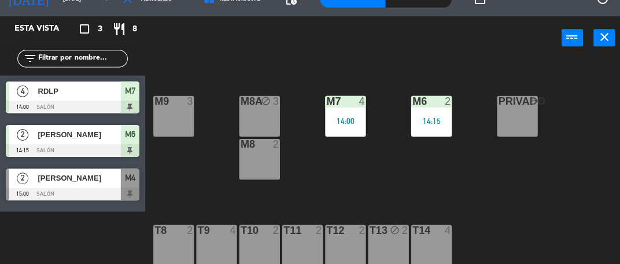
click at [61, 146] on div at bounding box center [72, 149] width 133 height 13
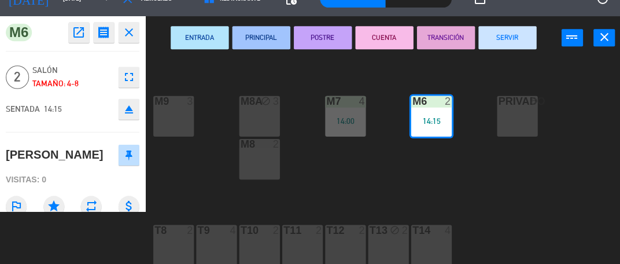
click at [518, 46] on button "SERVIR" at bounding box center [505, 37] width 58 height 23
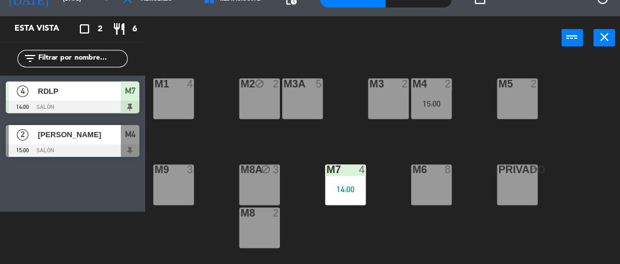
click at [393, 95] on div "M3 2" at bounding box center [387, 98] width 40 height 40
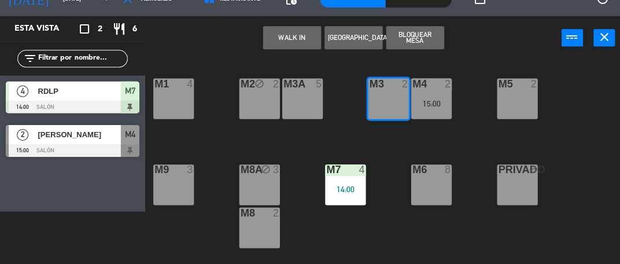
click at [280, 43] on button "WALK IN" at bounding box center [291, 37] width 58 height 23
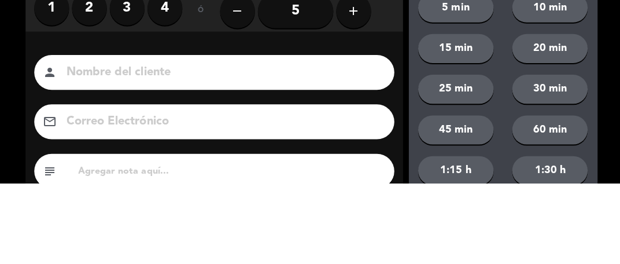
click at [88, 93] on label "2" at bounding box center [89, 89] width 35 height 35
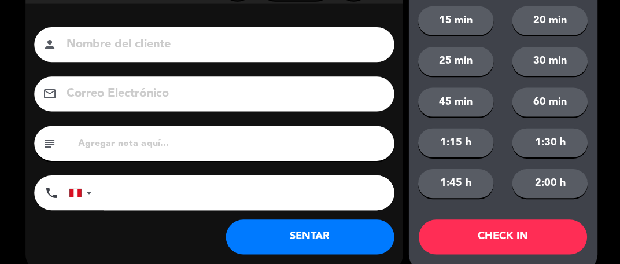
scroll to position [127, 0]
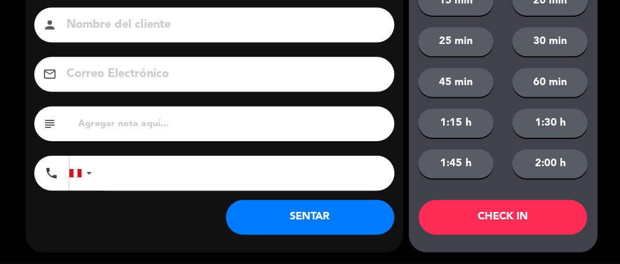
click at [278, 217] on button "SENTAR" at bounding box center [309, 217] width 168 height 35
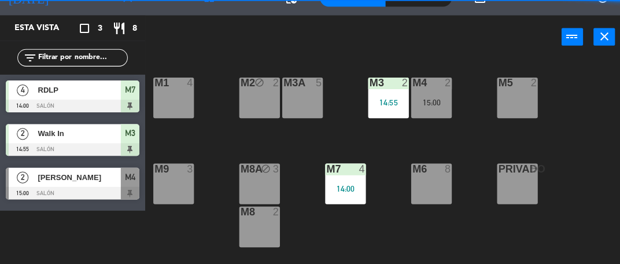
scroll to position [68, 0]
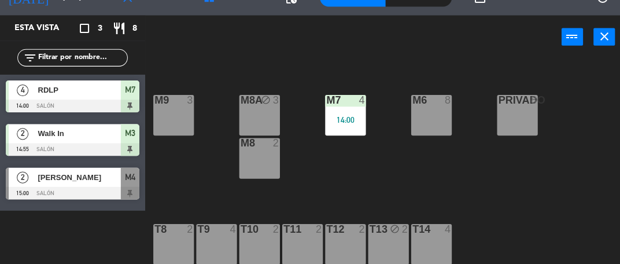
click at [171, 246] on div "T8 2" at bounding box center [173, 244] width 40 height 40
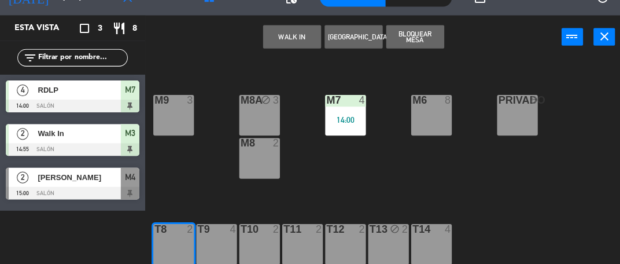
click at [277, 37] on button "WALK IN" at bounding box center [291, 37] width 58 height 23
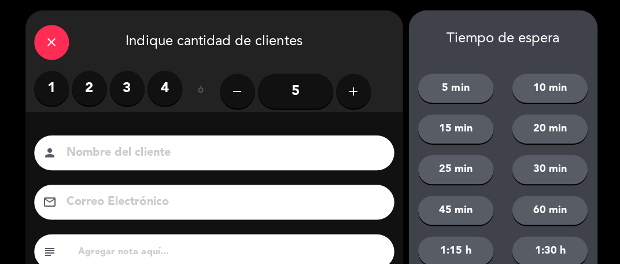
scroll to position [0, 0]
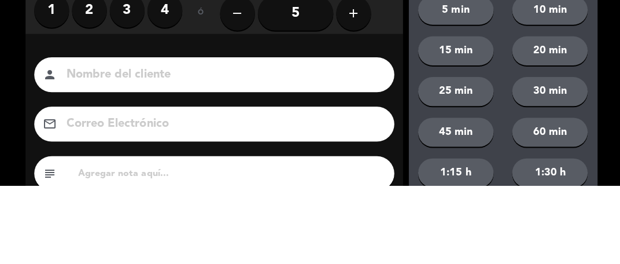
click at [91, 91] on label "2" at bounding box center [89, 89] width 35 height 35
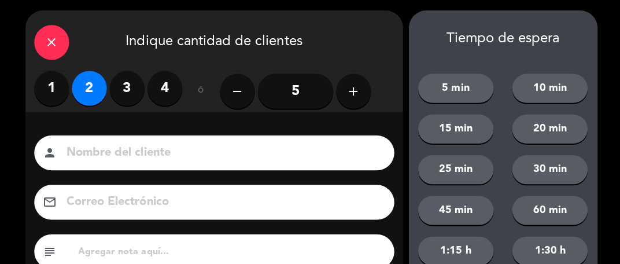
scroll to position [127, 0]
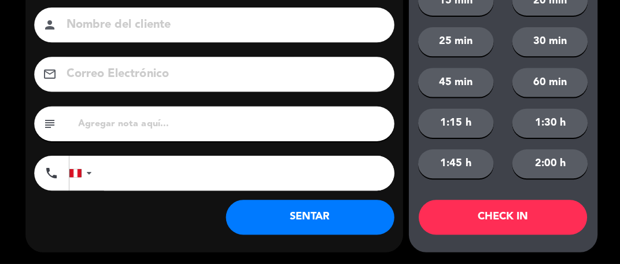
click at [290, 221] on button "SENTAR" at bounding box center [309, 217] width 168 height 35
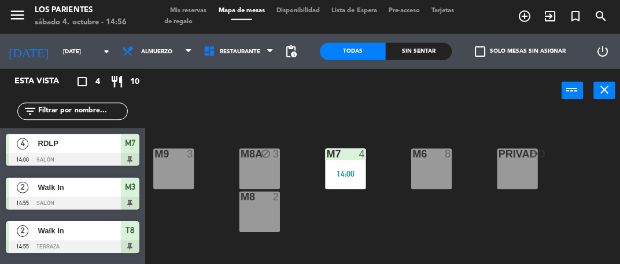
scroll to position [0, 0]
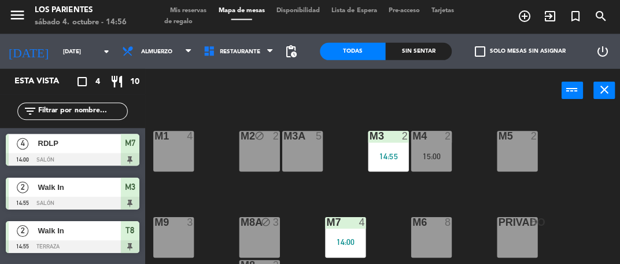
click at [257, 241] on div "M8A block 3" at bounding box center [258, 237] width 40 height 40
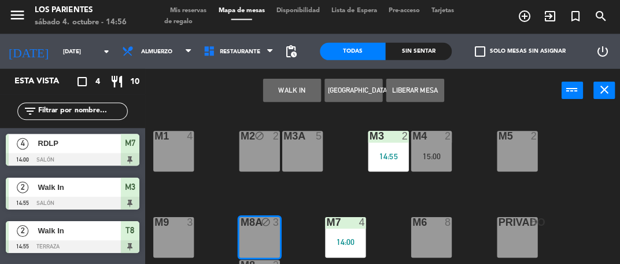
click at [414, 97] on button "Liberar Mesa" at bounding box center [413, 90] width 58 height 23
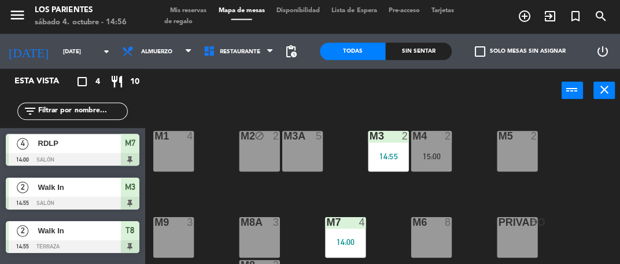
click at [257, 148] on div "M2 block 2" at bounding box center [258, 151] width 40 height 40
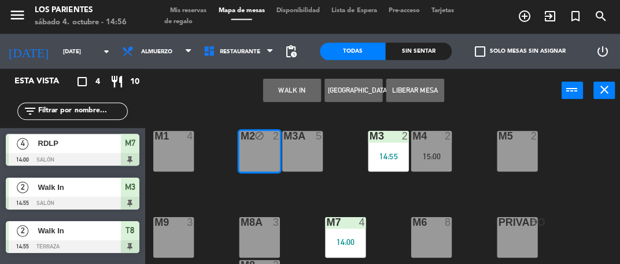
click at [413, 101] on button "Liberar Mesa" at bounding box center [413, 90] width 58 height 23
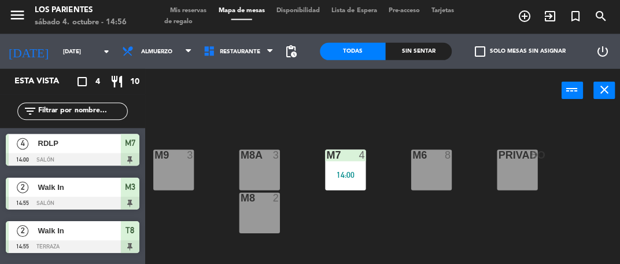
scroll to position [68, 0]
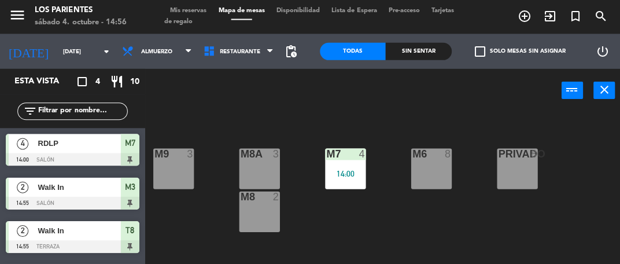
click at [515, 164] on div "PRIVADO 8" at bounding box center [515, 169] width 40 height 40
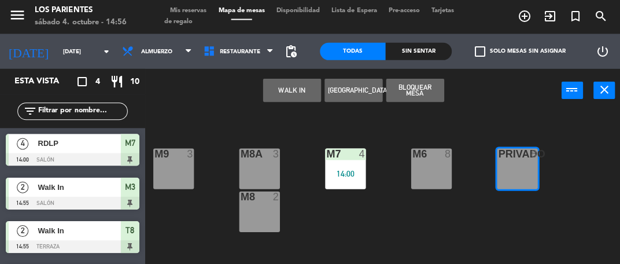
click at [414, 92] on button "Bloquear Mesa" at bounding box center [413, 90] width 58 height 23
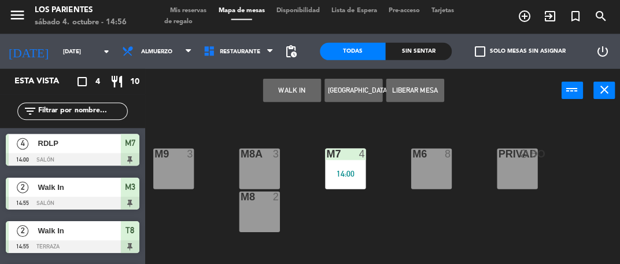
click at [418, 93] on button "Liberar Mesa" at bounding box center [413, 90] width 58 height 23
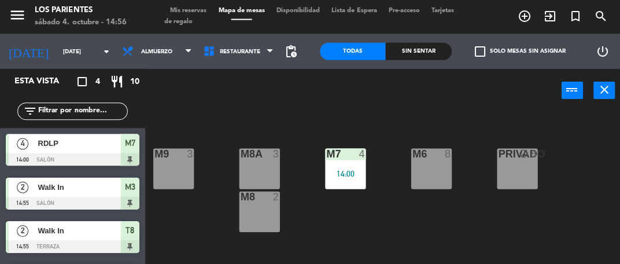
click at [74, 145] on span "RDLP" at bounding box center [79, 144] width 83 height 12
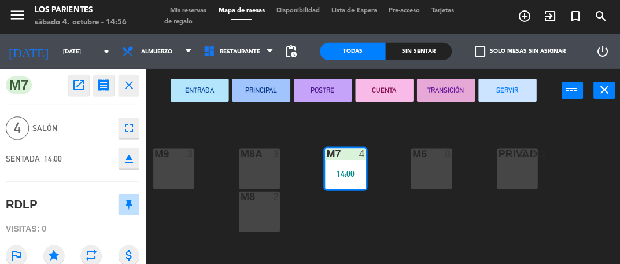
scroll to position [56, 0]
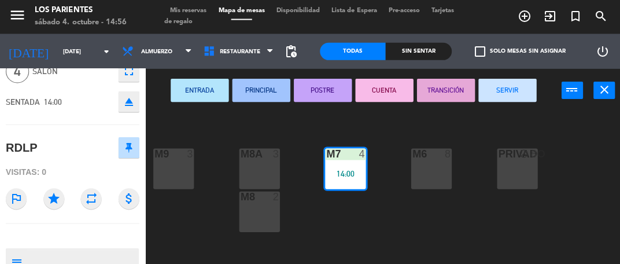
click at [511, 89] on button "SERVIR" at bounding box center [505, 90] width 58 height 23
